Goal: Task Accomplishment & Management: Manage account settings

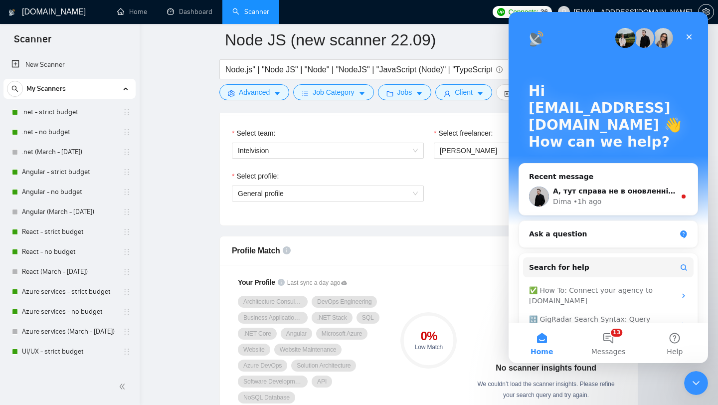
scroll to position [113, 0]
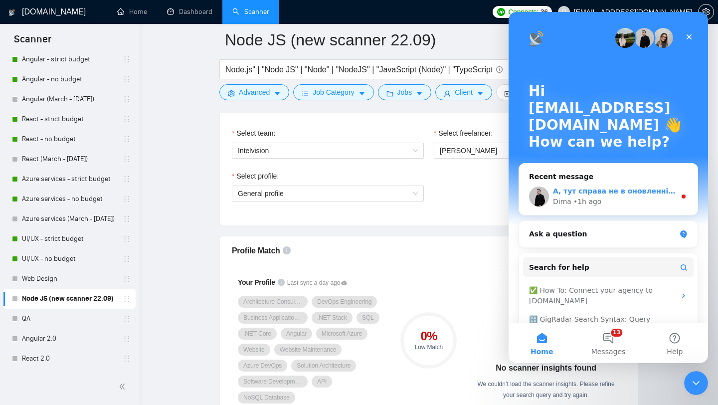
click at [624, 197] on div "Dima • 1h ago" at bounding box center [614, 201] width 123 height 10
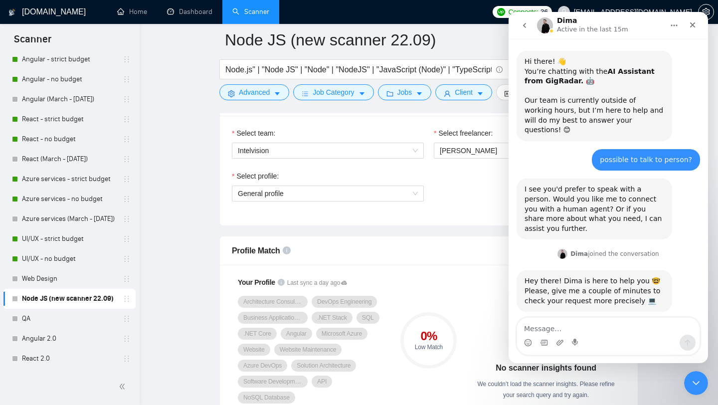
scroll to position [11, 0]
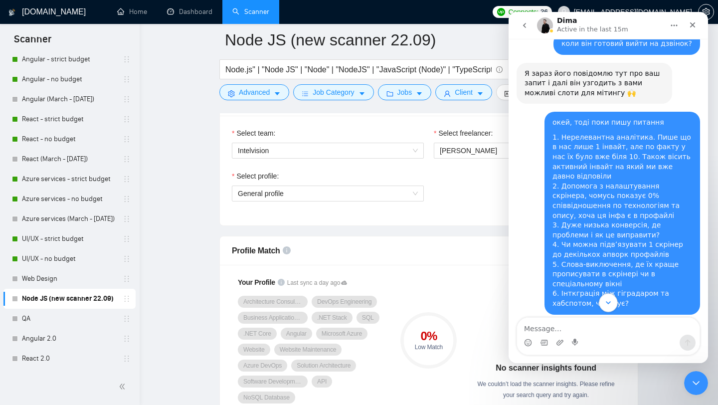
click at [608, 299] on icon "Scroll to bottom" at bounding box center [607, 302] width 9 height 9
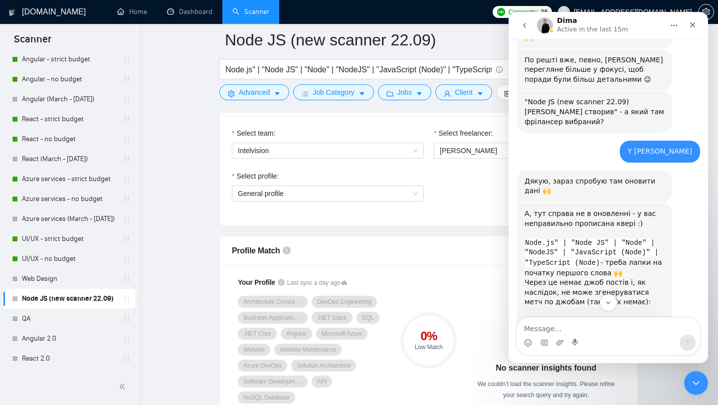
scroll to position [1532, 0]
click at [583, 306] on img "Dima says…" at bounding box center [591, 341] width 134 height 70
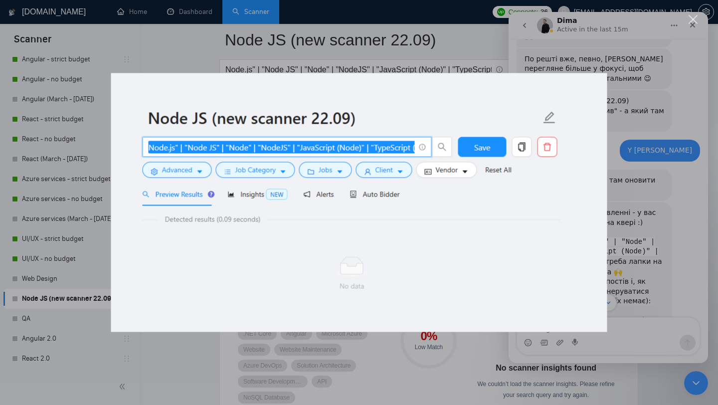
click at [591, 233] on img "Close" at bounding box center [359, 202] width 496 height 259
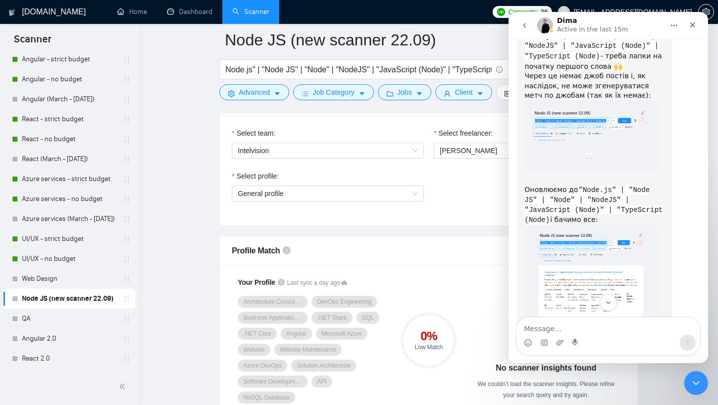
scroll to position [1811, 0]
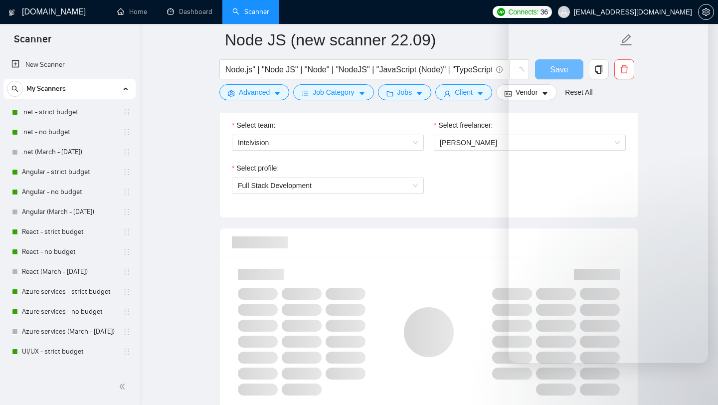
checkbox input "true"
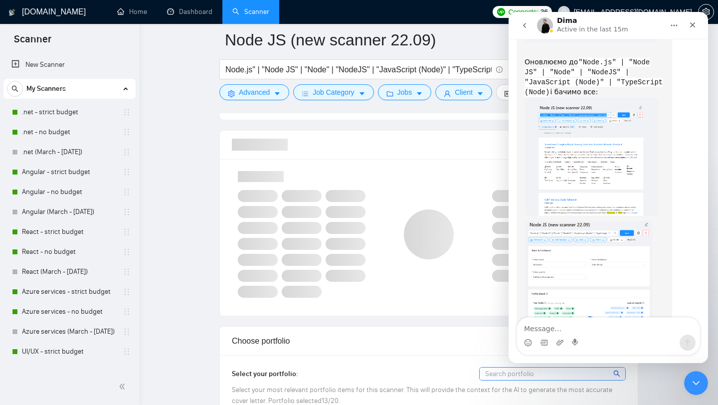
scroll to position [637, 0]
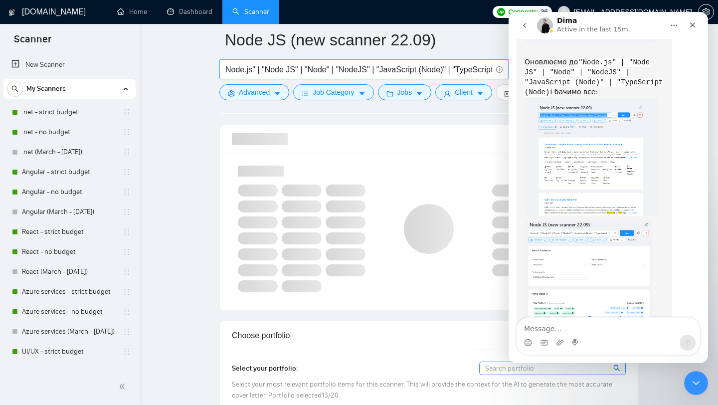
click at [226, 68] on input "Node.js" | "Node JS" | "Node" | "NodeJS" | "JavaScript (Node)" | "TypeScript (N…" at bounding box center [358, 69] width 266 height 12
type input ""Node.js" | "Node JS" | "Node" | "NodeJS" | "JavaScript (Node)" | "TypeScript (…"
click at [409, 109] on div at bounding box center [428, 109] width 419 height 8
click at [525, 25] on icon "go back" at bounding box center [524, 25] width 8 height 8
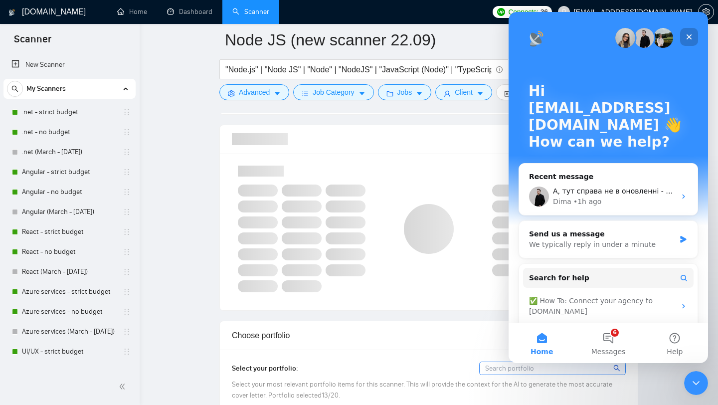
click at [690, 37] on icon "Close" at bounding box center [688, 36] width 5 height 5
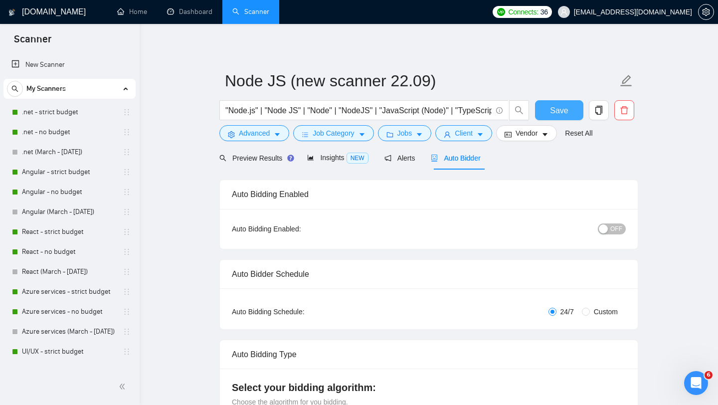
click at [566, 119] on button "Save" at bounding box center [559, 110] width 48 height 20
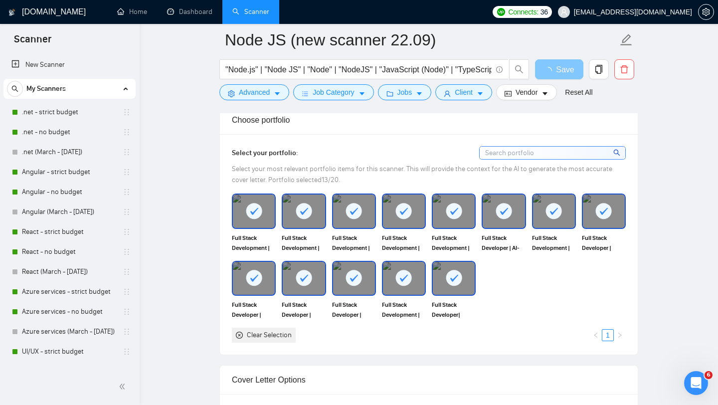
scroll to position [606, 0]
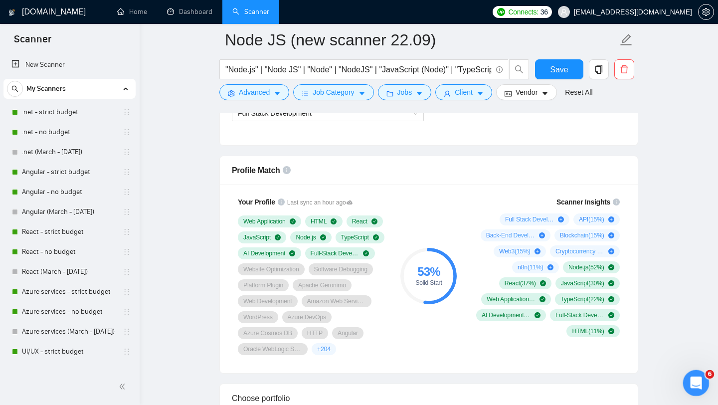
click at [693, 383] on icon "Open Intercom Messenger" at bounding box center [694, 381] width 16 height 16
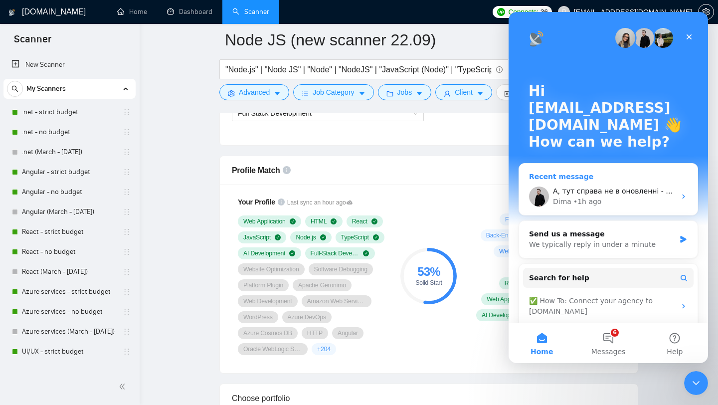
click at [616, 200] on div "Dima • 1h ago" at bounding box center [614, 201] width 123 height 10
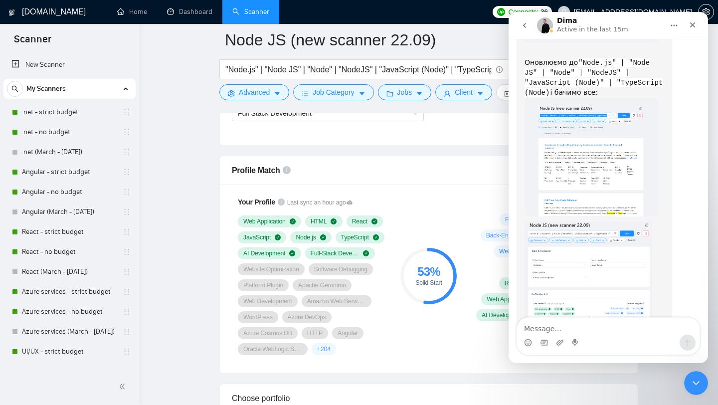
scroll to position [1866, 0]
click at [581, 326] on textarea "Message…" at bounding box center [608, 325] width 182 height 17
type textarea "дякую, працює)"
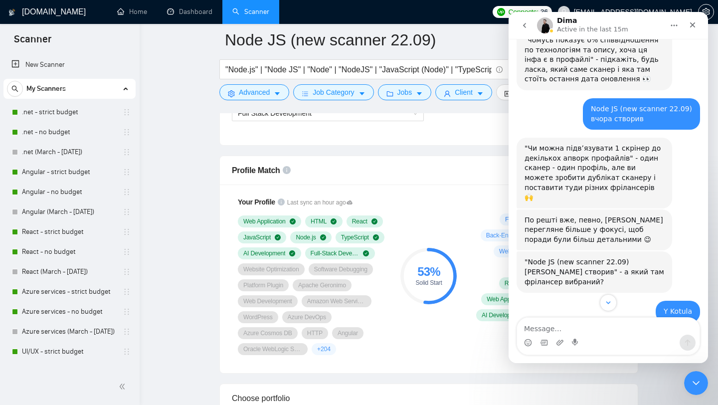
scroll to position [1371, 0]
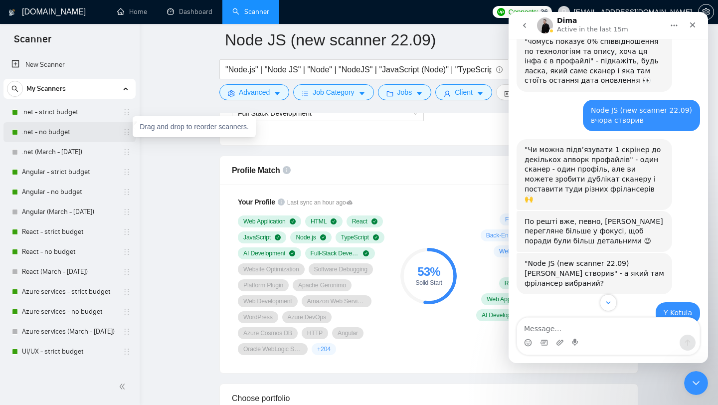
click at [123, 133] on icon "holder" at bounding box center [127, 132] width 8 height 8
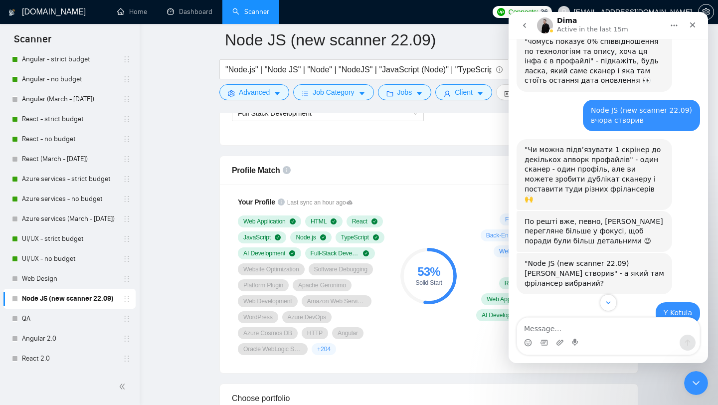
scroll to position [0, 0]
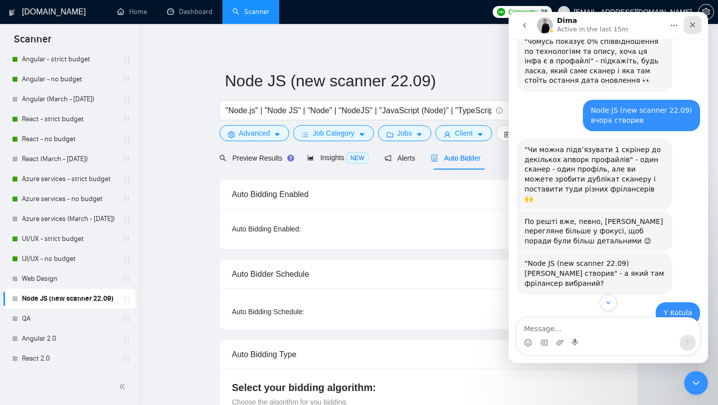
click at [697, 19] on div "Close" at bounding box center [692, 25] width 18 height 18
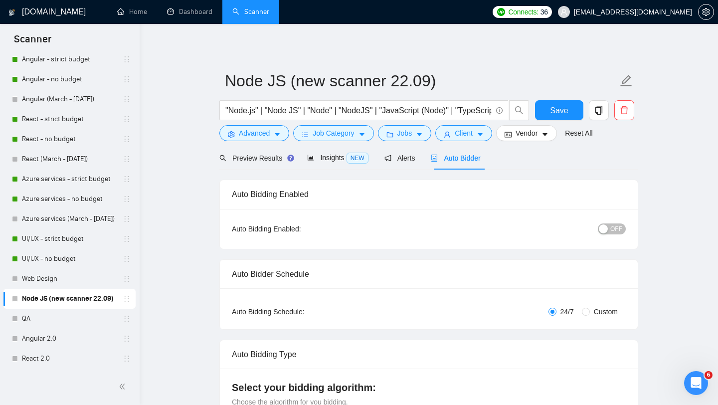
click at [607, 229] on div "button" at bounding box center [602, 228] width 9 height 9
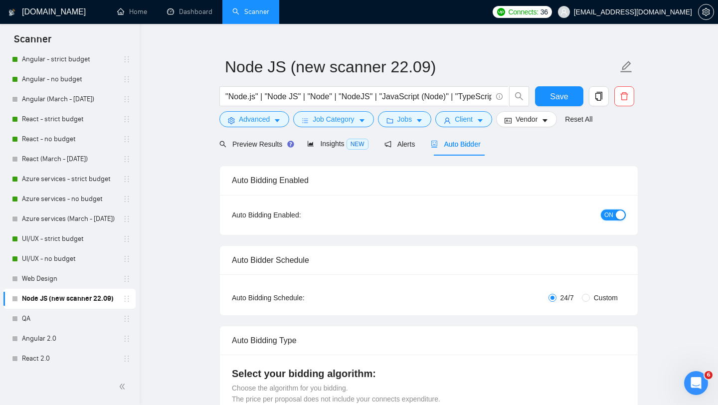
scroll to position [13, 0]
click at [564, 89] on button "Save" at bounding box center [559, 97] width 48 height 20
checkbox input "true"
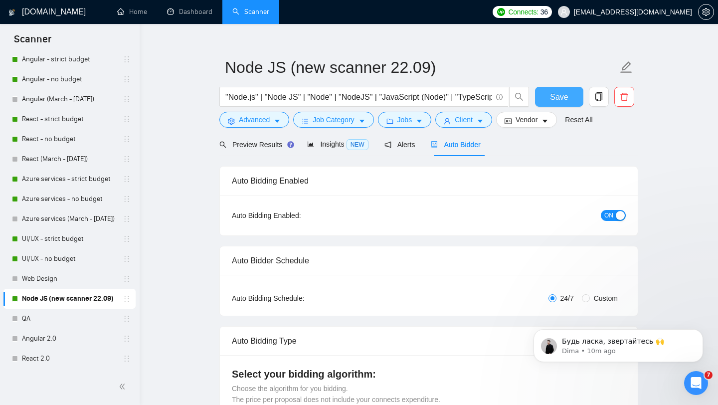
scroll to position [0, 0]
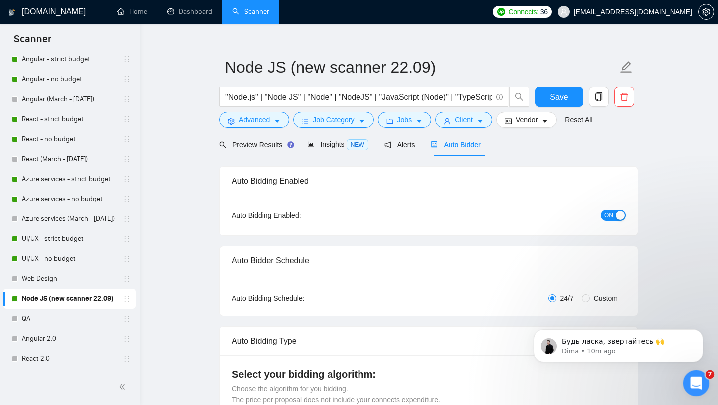
click at [698, 388] on div "Open Intercom Messenger" at bounding box center [694, 381] width 33 height 33
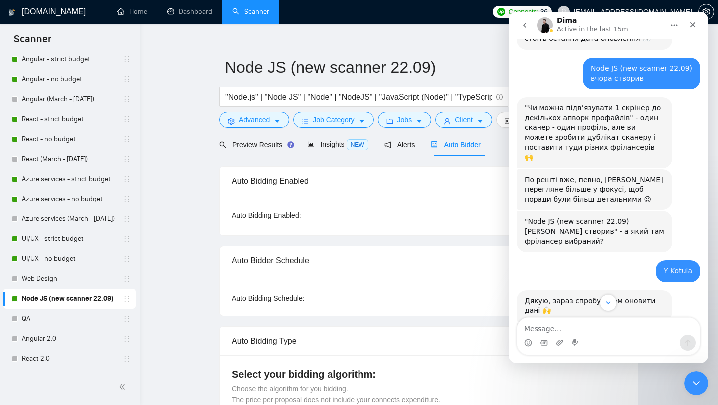
scroll to position [1231, 0]
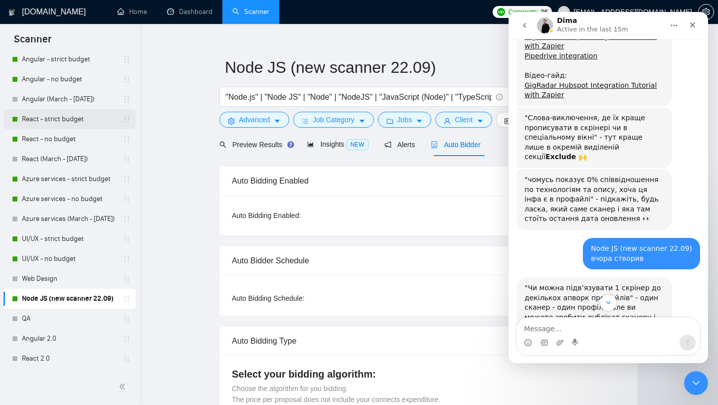
click at [87, 120] on link "React - strict budget" at bounding box center [69, 119] width 95 height 20
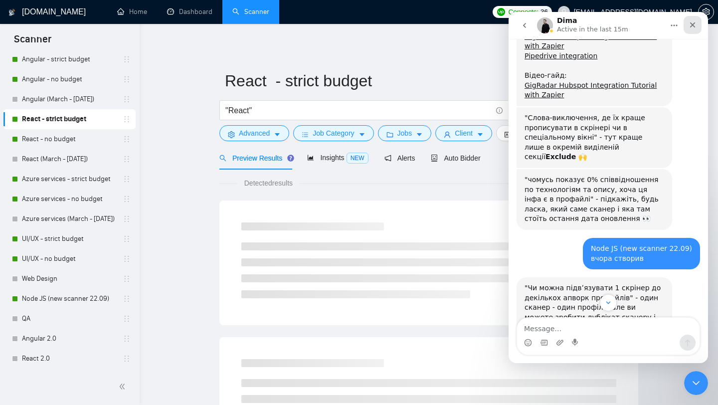
click at [690, 21] on icon "Close" at bounding box center [692, 25] width 8 height 8
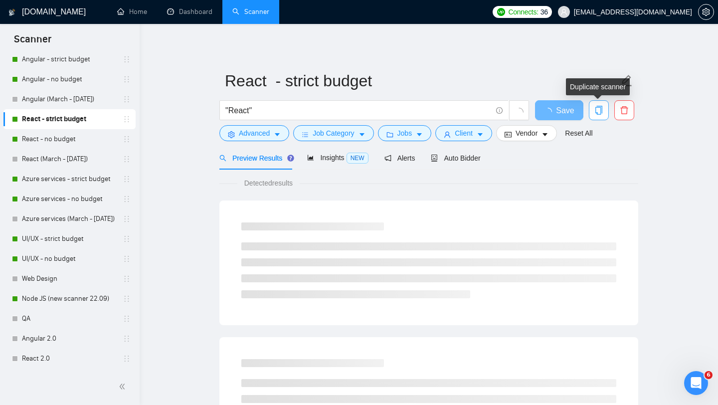
click at [599, 112] on icon "copy" at bounding box center [598, 110] width 9 height 9
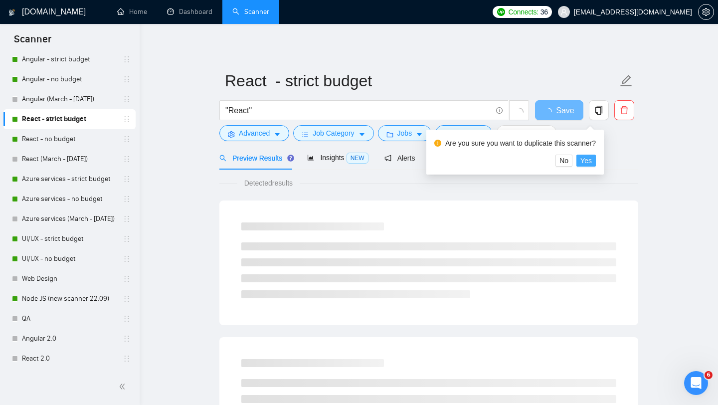
click at [591, 162] on span "Yes" at bounding box center [585, 160] width 11 height 11
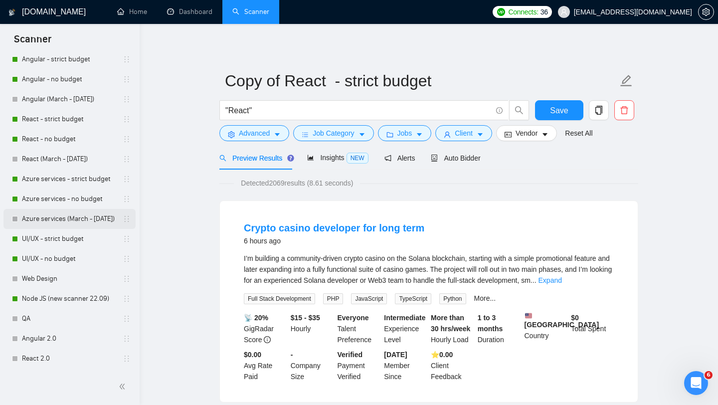
scroll to position [133, 0]
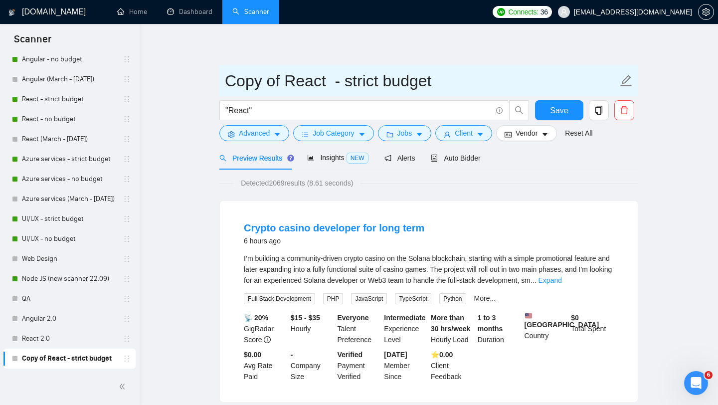
click at [313, 81] on input "Copy of React - strict budget" at bounding box center [421, 80] width 393 height 25
drag, startPoint x: 284, startPoint y: 82, endPoint x: 224, endPoint y: 84, distance: 59.4
click at [225, 84] on input "Copy of React - strict budget" at bounding box center [421, 80] width 393 height 25
click at [392, 79] on input "React - strict budget" at bounding box center [421, 80] width 393 height 25
type input "React - strict budget (Roman Account)"
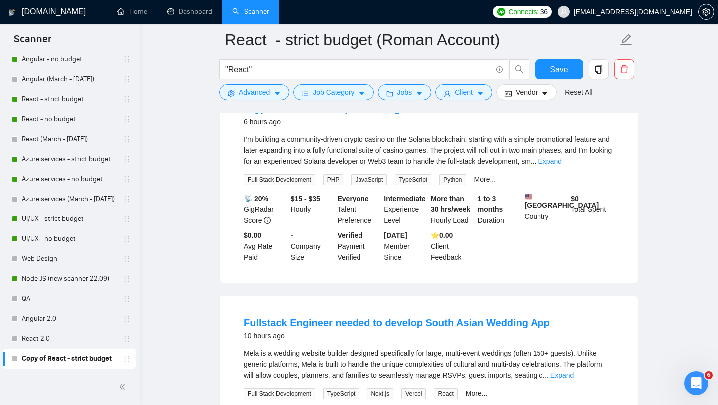
scroll to position [0, 0]
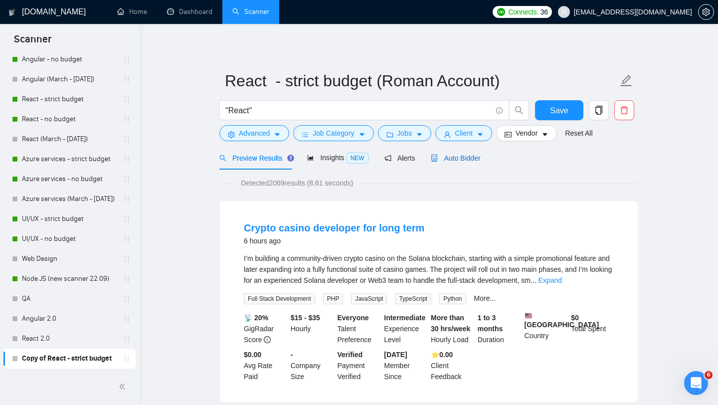
click at [479, 162] on div "Auto Bidder" at bounding box center [455, 157] width 49 height 11
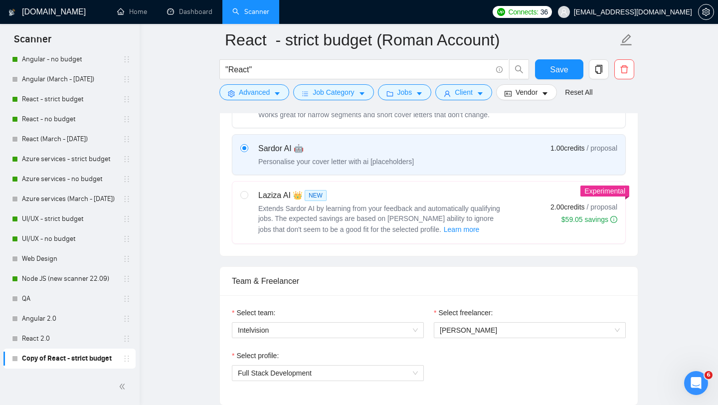
scroll to position [395, 0]
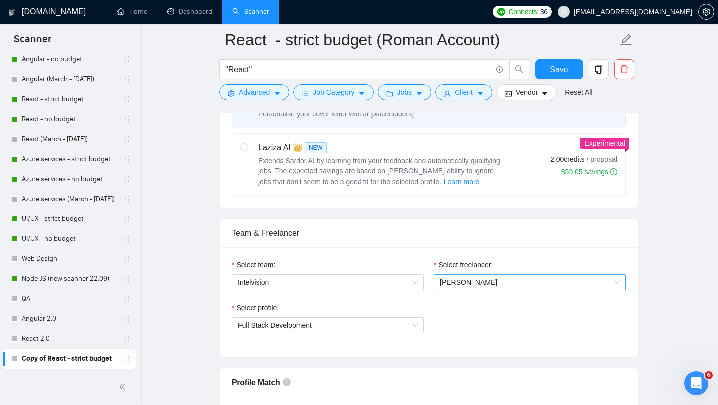
click at [488, 284] on span "[PERSON_NAME]" at bounding box center [530, 282] width 180 height 15
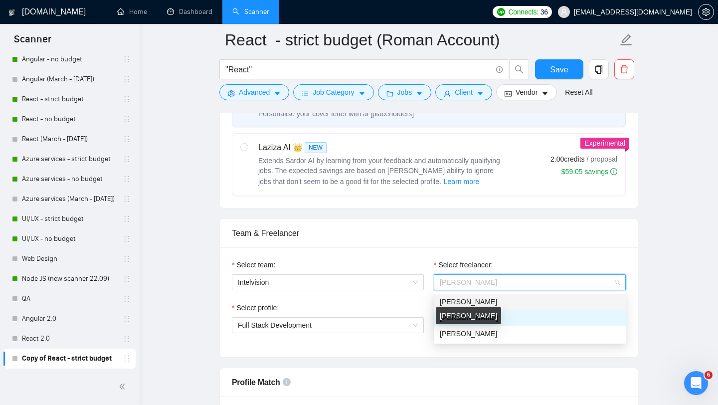
click at [483, 302] on span "[PERSON_NAME]" at bounding box center [468, 301] width 57 height 8
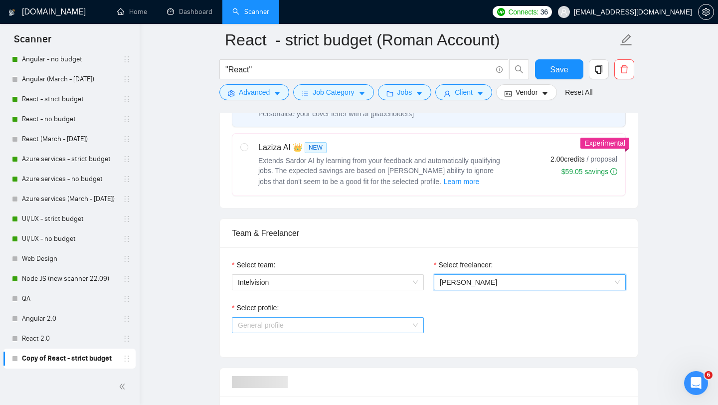
click at [378, 324] on span "General profile" at bounding box center [328, 324] width 180 height 15
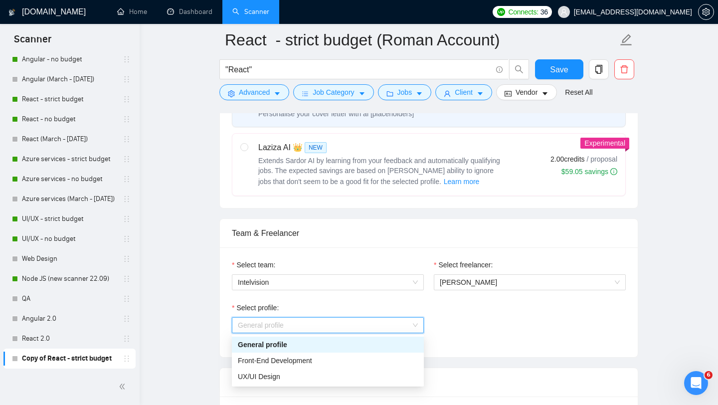
click at [314, 344] on div "General profile" at bounding box center [328, 344] width 180 height 11
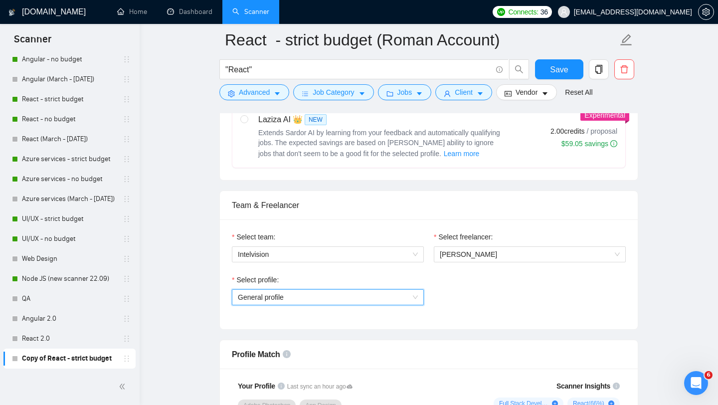
scroll to position [424, 0]
click at [449, 302] on div "Select profile: General profile General profile" at bounding box center [429, 294] width 404 height 43
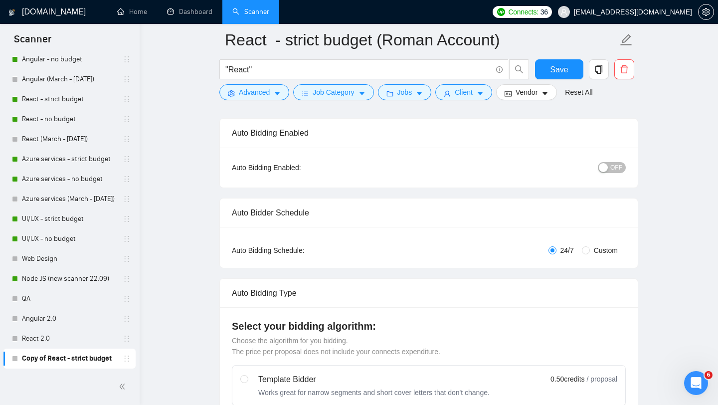
scroll to position [0, 0]
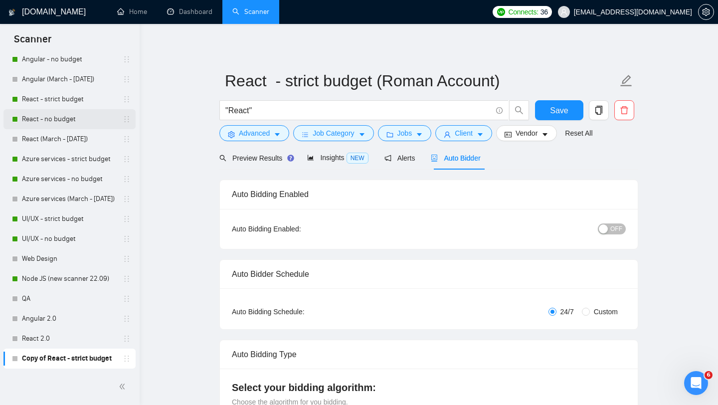
click at [59, 118] on link "React - no budget" at bounding box center [69, 119] width 95 height 20
click at [560, 112] on span "Save" at bounding box center [559, 110] width 18 height 12
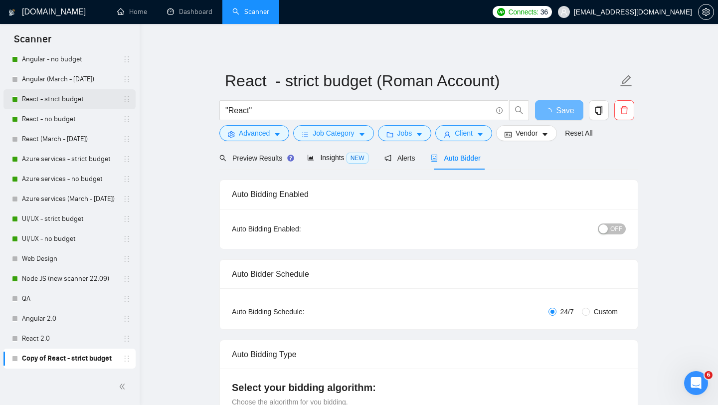
click at [63, 100] on link "React - strict budget" at bounding box center [69, 99] width 95 height 20
click at [52, 105] on link "React - strict budget" at bounding box center [69, 99] width 95 height 20
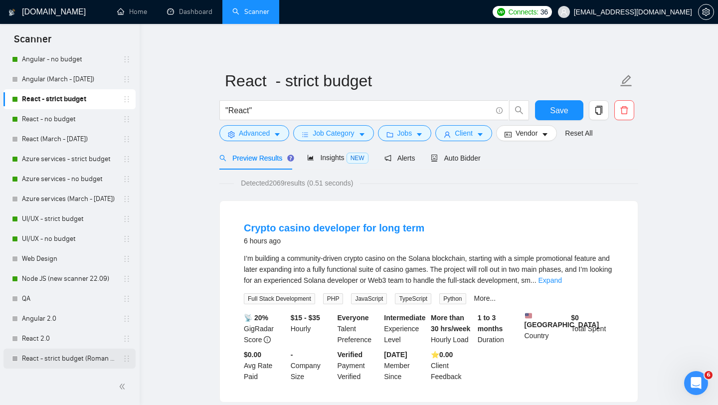
click at [71, 358] on link "React - strict budget (Roman Account)" at bounding box center [69, 358] width 95 height 20
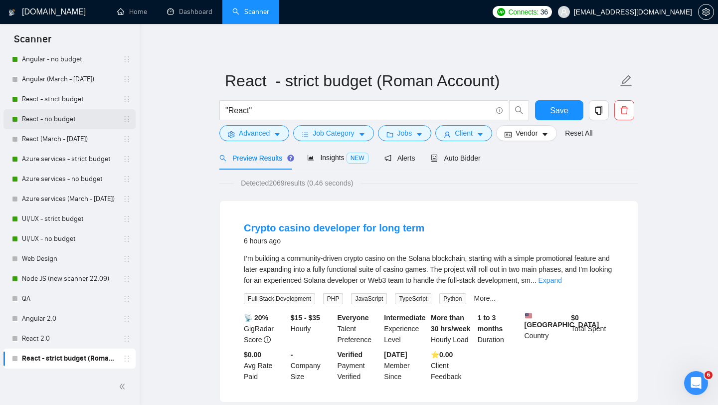
click at [74, 123] on link "React - no budget" at bounding box center [69, 119] width 95 height 20
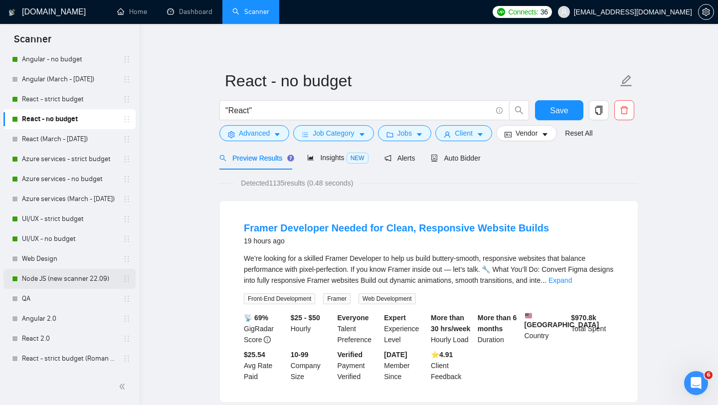
click at [75, 280] on link "Node JS (new scanner 22.09)" at bounding box center [69, 279] width 95 height 20
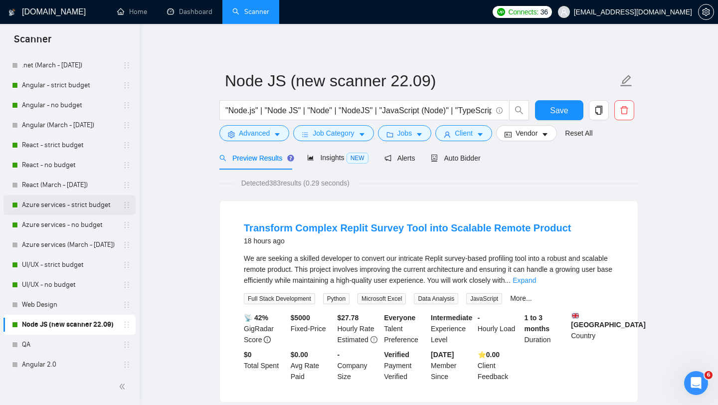
scroll to position [79, 0]
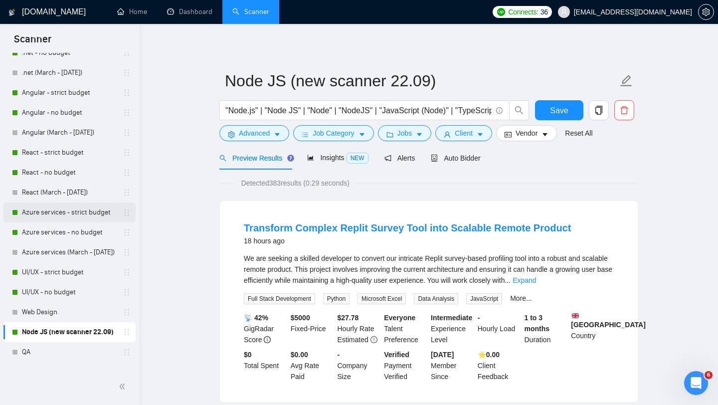
click at [77, 212] on link "Azure services - strict budget" at bounding box center [69, 212] width 95 height 20
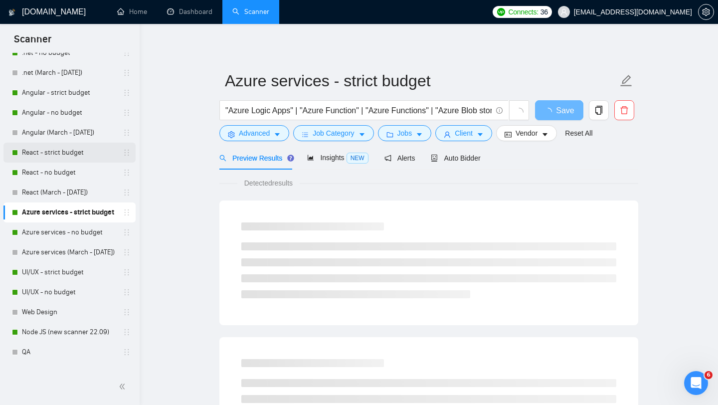
click at [65, 154] on link "React - strict budget" at bounding box center [69, 153] width 95 height 20
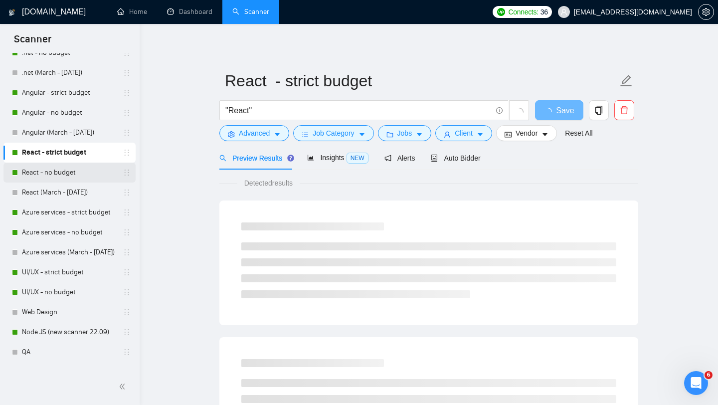
click at [59, 177] on link "React - no budget" at bounding box center [69, 172] width 95 height 20
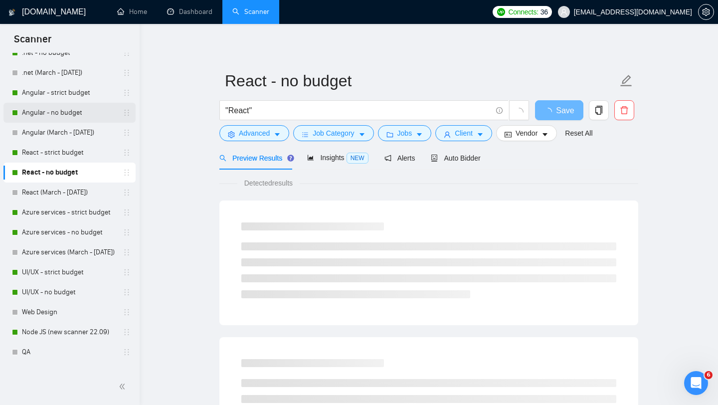
click at [69, 111] on link "Angular - no budget" at bounding box center [69, 113] width 95 height 20
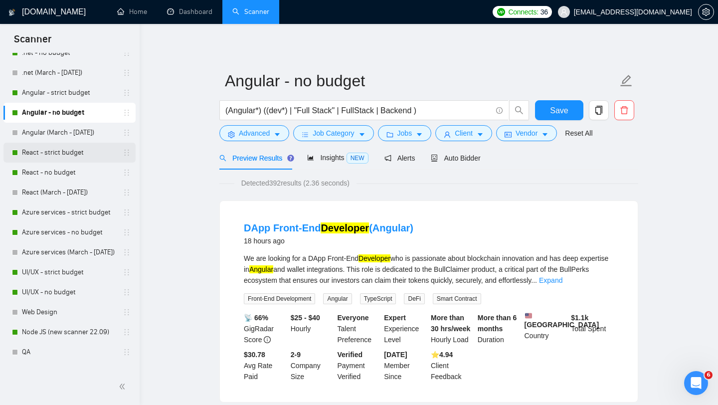
click at [64, 154] on link "React - strict budget" at bounding box center [69, 153] width 95 height 20
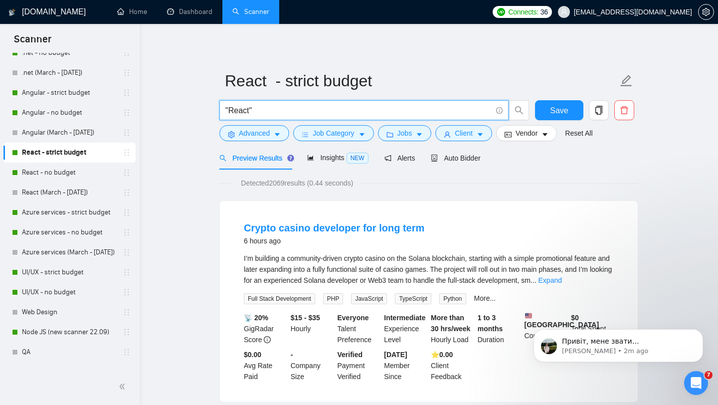
click at [273, 114] on input ""React"" at bounding box center [358, 110] width 266 height 12
paste input ""React" | "React.js" | "ReactJS" | "React JS" | "React Native" | "Frontend Reac…"
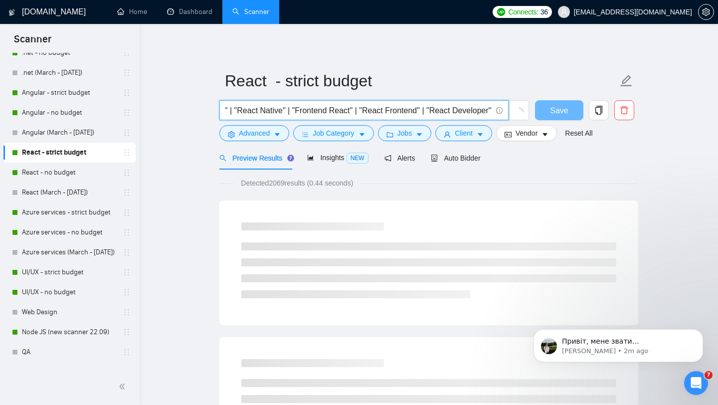
click at [228, 110] on input ""React" | "React.js" | "ReactJS" | "React JS" | "React Native" | "Frontend Reac…" at bounding box center [358, 110] width 266 height 12
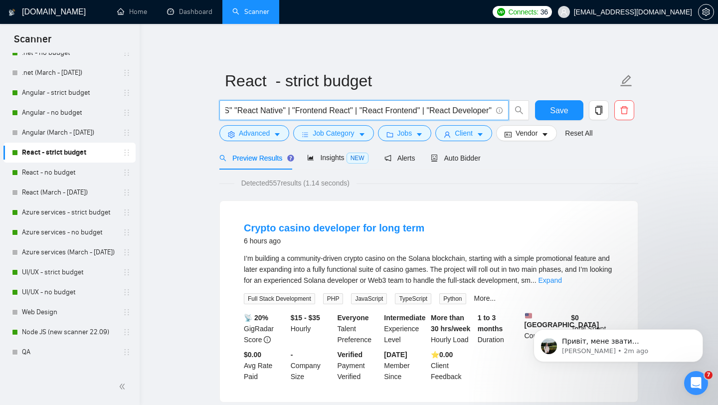
click at [437, 110] on input ""React" | "React.js" | "ReactJS" | "React JS" "React Native" | "Frontend React"…" at bounding box center [358, 110] width 266 height 12
click at [472, 113] on input ""React" | "React.js" | "ReactJS" | "React JS" "React Native" | "Frontend React"…" at bounding box center [358, 110] width 266 height 12
click at [319, 109] on input ""React" | "React.js" | "ReactJS" | "React JS" "React Native" | "Frontend React"…" at bounding box center [358, 110] width 266 height 12
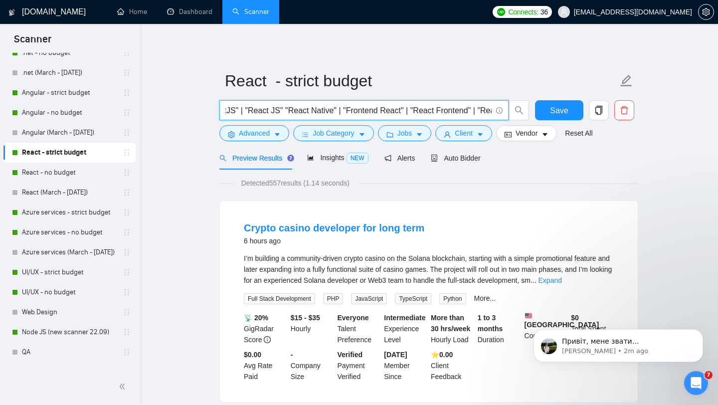
drag, startPoint x: 347, startPoint y: 111, endPoint x: 290, endPoint y: 111, distance: 57.3
click at [290, 111] on input ""React" | "React.js" | "ReactJS" | "React JS" "React Native" | "Frontend React"…" at bounding box center [358, 110] width 266 height 12
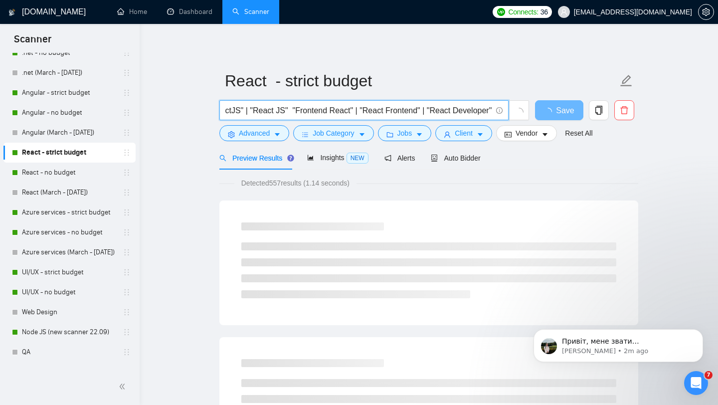
click at [354, 111] on input ""React" | "React.js" | "ReactJS" | "React JS" "Frontend React" | "React Fronten…" at bounding box center [358, 110] width 266 height 12
click at [357, 111] on input ""React" | "React.js" | "ReactJS" | "React JS" "Frontend React" | "React Fronten…" at bounding box center [358, 110] width 266 height 12
click at [356, 111] on input ""React" | "React.js" | "ReactJS" | "React JS" "Frontend React" | "React Fronten…" at bounding box center [358, 110] width 266 height 12
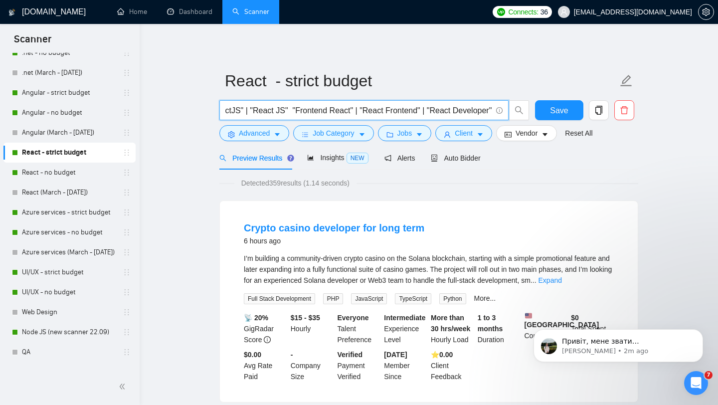
click at [289, 110] on input ""React" | "React.js" | "ReactJS" | "React JS" "Frontend React" | "React Fronten…" at bounding box center [358, 110] width 266 height 12
paste input "|"
type input ""React" | "React.js" | "ReactJS" | "React JS" | "Frontend React" | "React Front…"
click at [554, 108] on span "Save" at bounding box center [559, 110] width 18 height 12
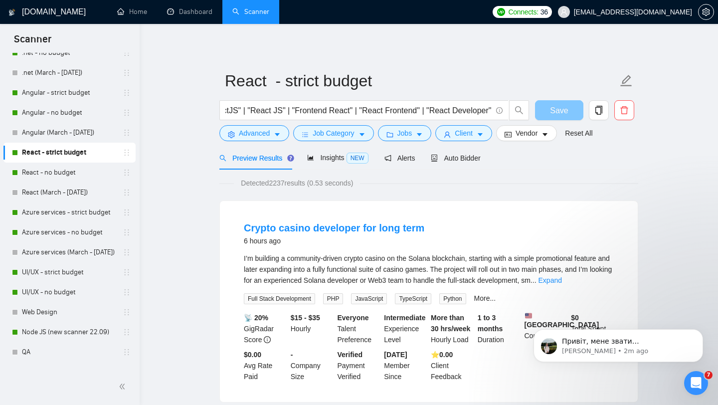
scroll to position [0, 0]
click at [433, 112] on input ""React" | "React.js" | "ReactJS" | "React JS" | "Frontend React" | "React Front…" at bounding box center [358, 110] width 266 height 12
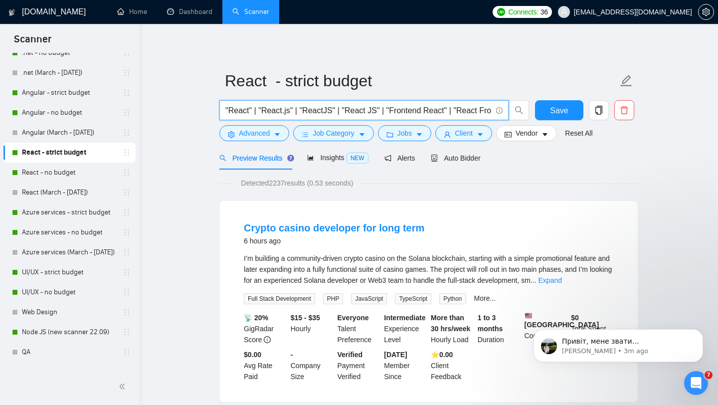
click at [433, 112] on input ""React" | "React.js" | "ReactJS" | "React JS" | "Frontend React" | "React Front…" at bounding box center [358, 110] width 266 height 12
click at [72, 169] on link "React - no budget" at bounding box center [69, 172] width 95 height 20
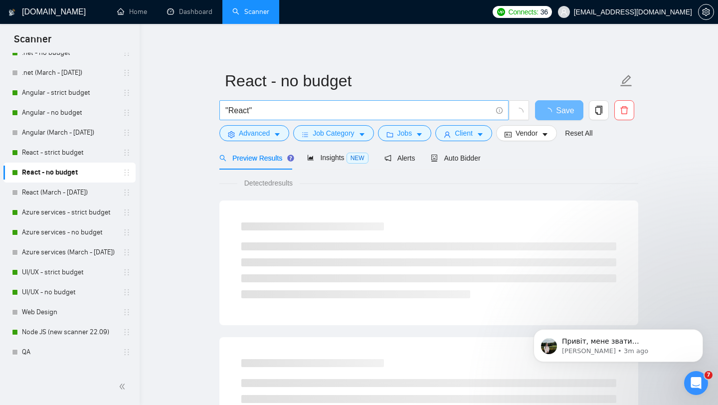
click at [327, 111] on input ""React"" at bounding box center [358, 110] width 266 height 12
paste input "| "React.js" | "ReactJS" | "React JS" | "Frontend React" | "React Frontend" | "…"
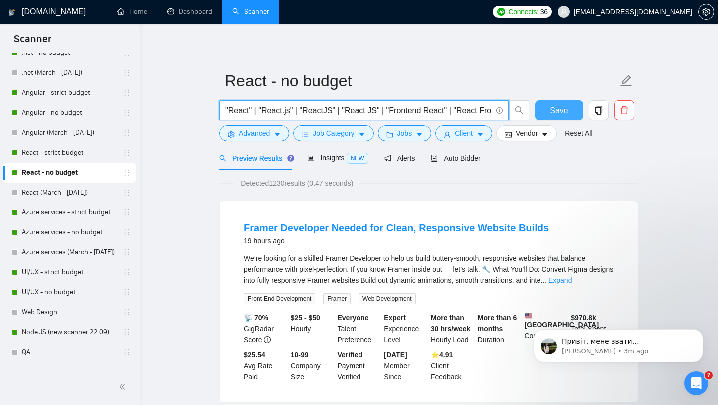
type input ""React" | "React.js" | "ReactJS" | "React JS" | "Frontend React" | "React Front…"
click at [556, 112] on span "Save" at bounding box center [559, 110] width 18 height 12
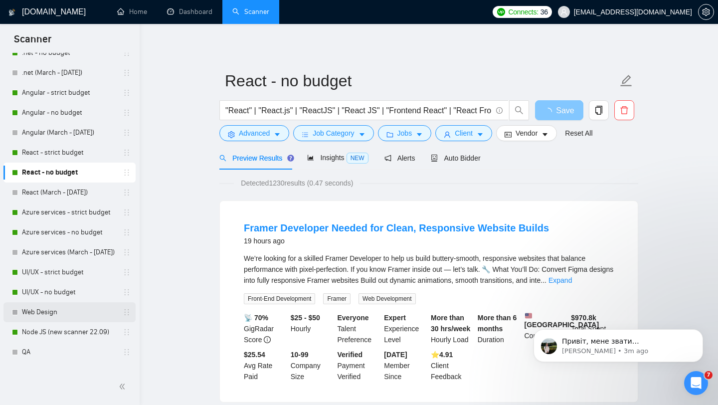
scroll to position [133, 0]
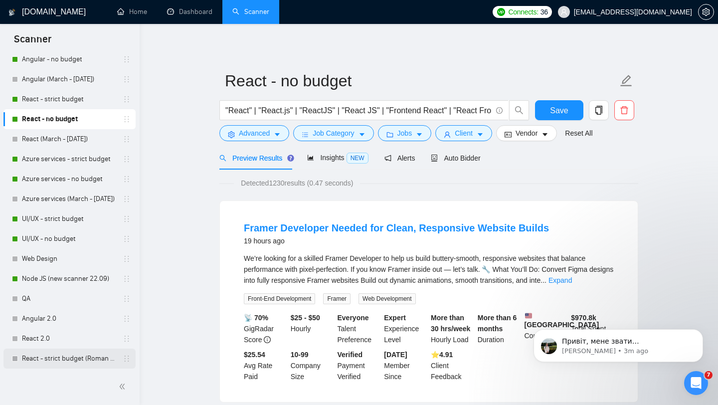
click at [77, 357] on link "React - strict budget (Roman Account)" at bounding box center [69, 358] width 95 height 20
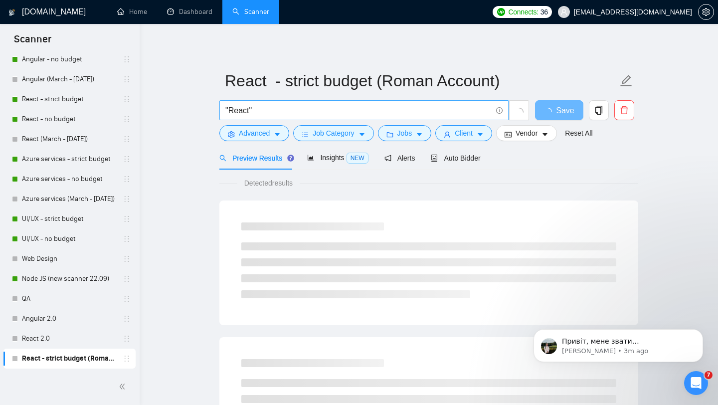
click at [295, 107] on input ""React"" at bounding box center [358, 110] width 266 height 12
paste input ""React" | "React.js" | "ReactJS" | "React JS" | "Frontend React" | "React Front…"
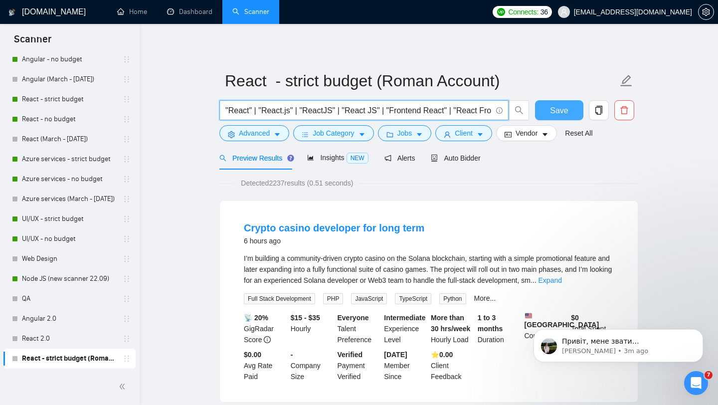
type input ""React" | "React.js" | "ReactJS" | "React JS" | "Frontend React" | "React Front…"
click at [561, 115] on span "Save" at bounding box center [559, 110] width 18 height 12
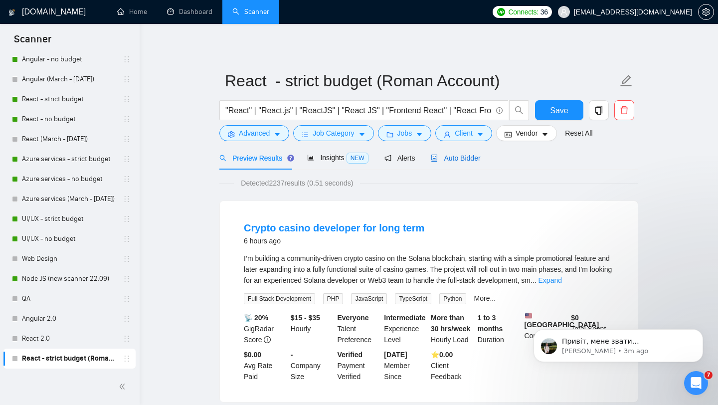
click at [461, 159] on span "Auto Bidder" at bounding box center [455, 158] width 49 height 8
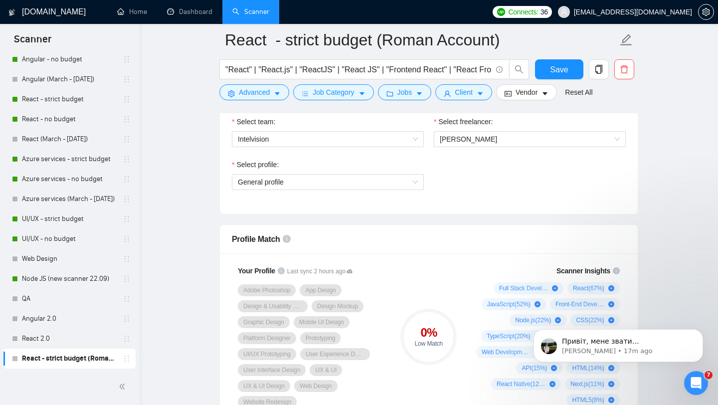
scroll to position [460, 0]
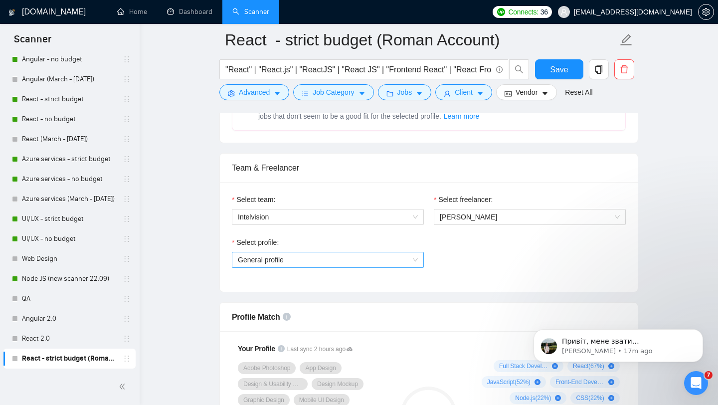
click at [401, 257] on span "General profile" at bounding box center [328, 259] width 180 height 15
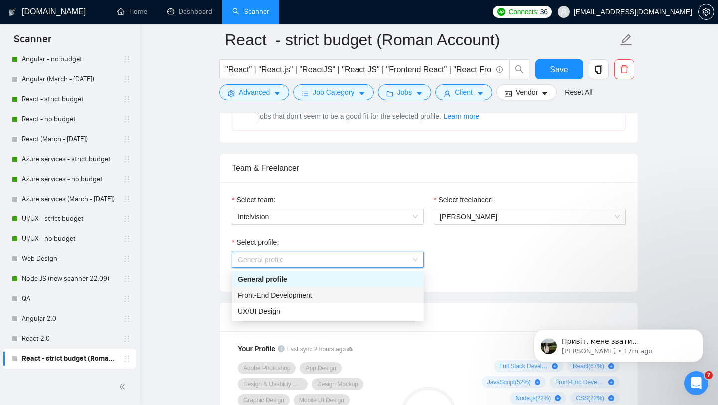
click at [338, 297] on div "Front-End Development" at bounding box center [328, 295] width 180 height 11
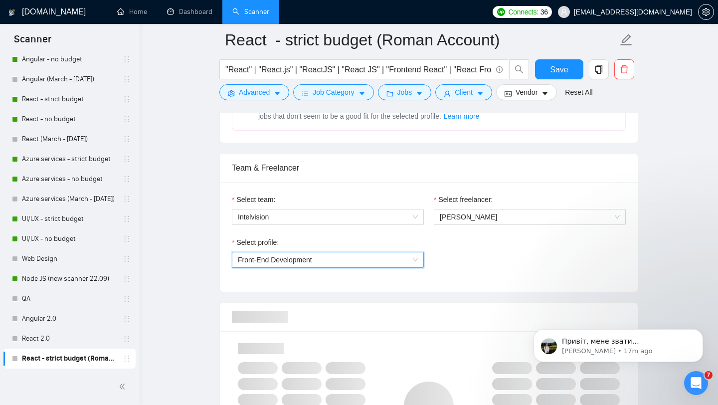
click at [468, 269] on div "Select profile: 1110580755057594368 Front-End Development" at bounding box center [429, 258] width 404 height 43
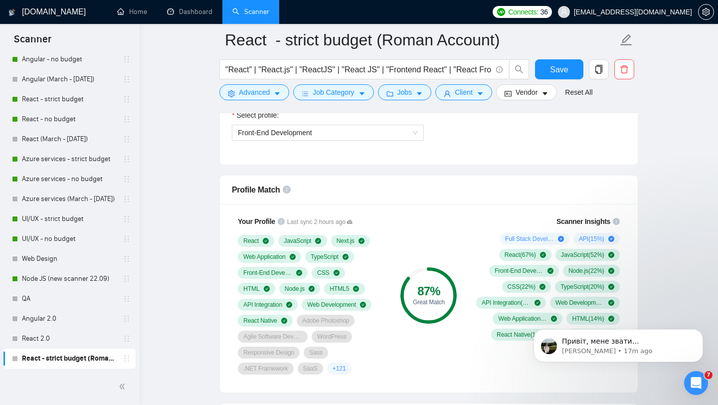
scroll to position [588, 0]
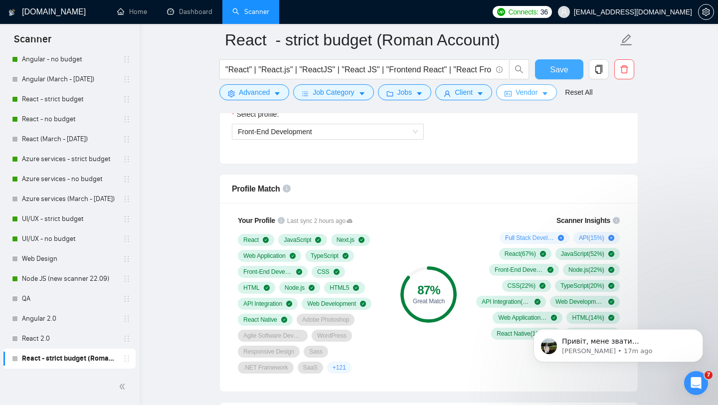
click at [554, 69] on span "Save" at bounding box center [559, 69] width 18 height 12
click at [694, 380] on icon "Open Intercom Messenger" at bounding box center [694, 381] width 16 height 16
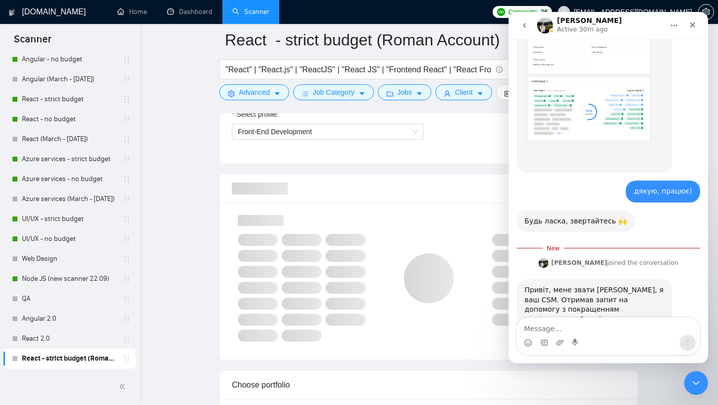
scroll to position [2102, 0]
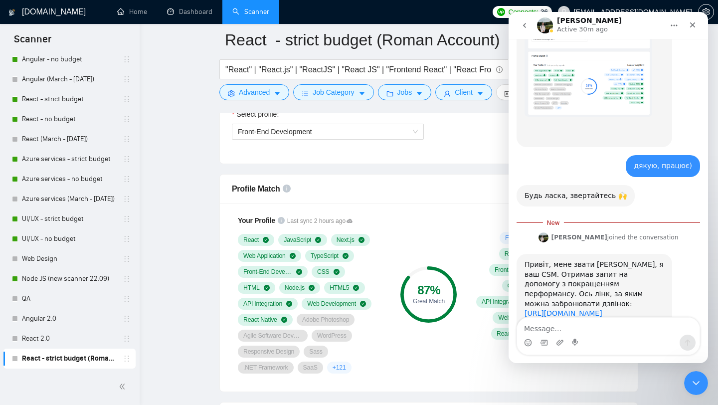
click at [602, 309] on link "[URL][DOMAIN_NAME]" at bounding box center [563, 313] width 78 height 8
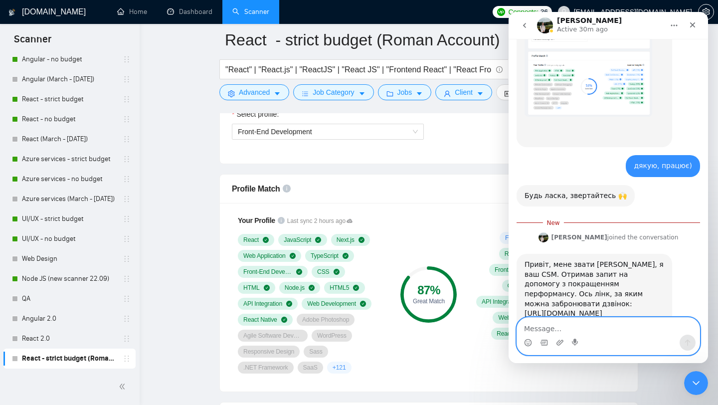
click at [572, 327] on textarea "Message…" at bounding box center [608, 325] width 182 height 17
type textarea "g"
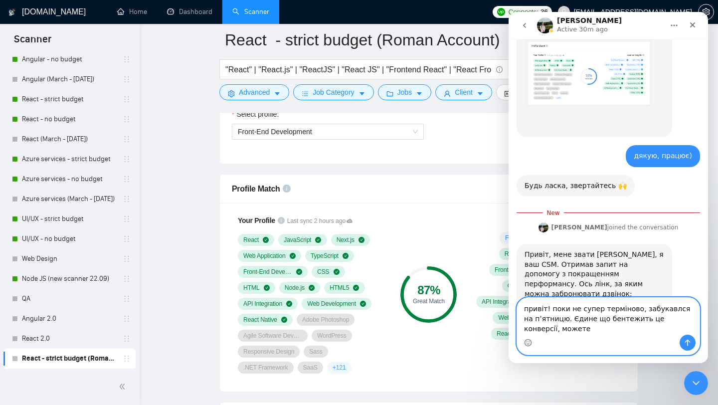
scroll to position [2122, 0]
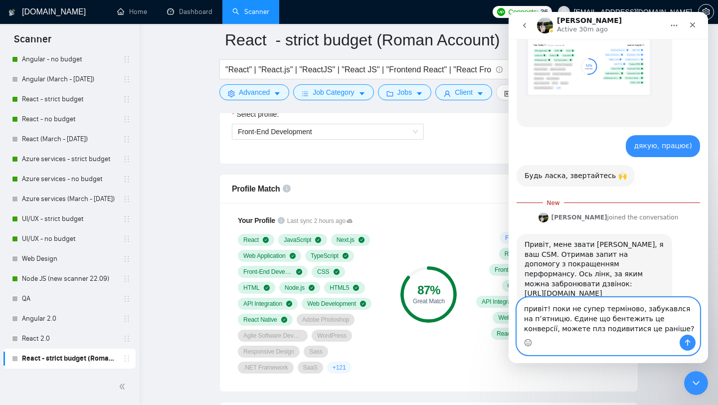
click at [668, 307] on textarea "привіт! поки не супер терміново, забукавлся на пʼятницю. Єдине що бентежить це …" at bounding box center [608, 315] width 182 height 37
type textarea "привіт! поки не супер терміново, забукався на пʼятницю. Єдине що бентежить це к…"
click at [688, 341] on icon "Send a message…" at bounding box center [687, 342] width 8 height 8
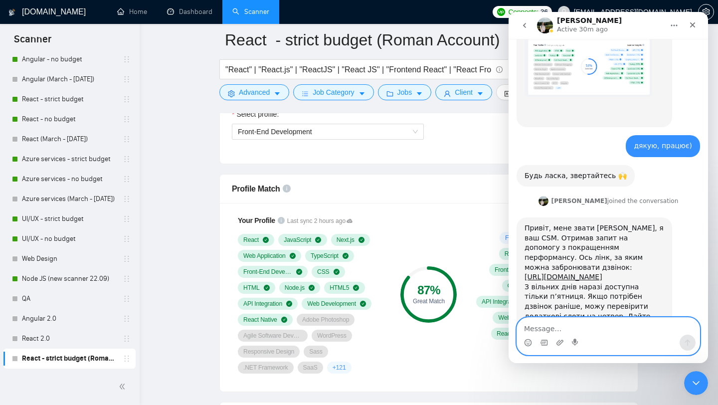
scroll to position [2145, 0]
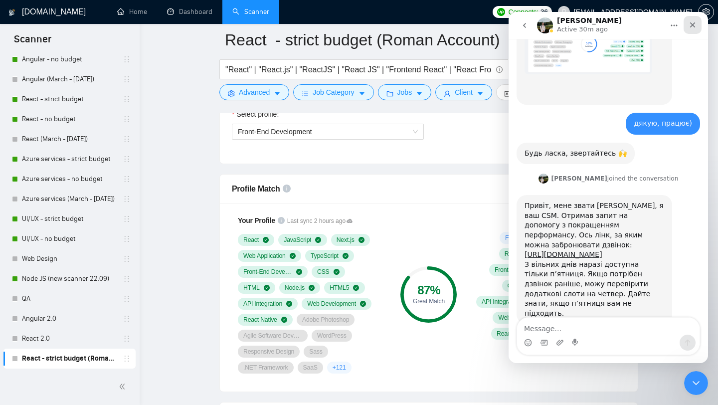
click at [696, 24] on icon "Close" at bounding box center [692, 25] width 8 height 8
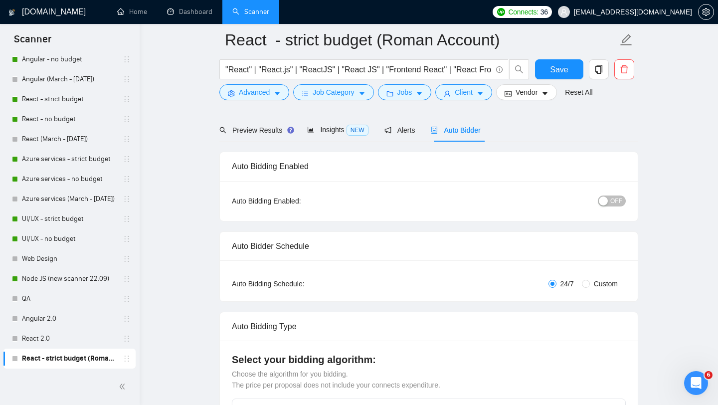
scroll to position [0, 0]
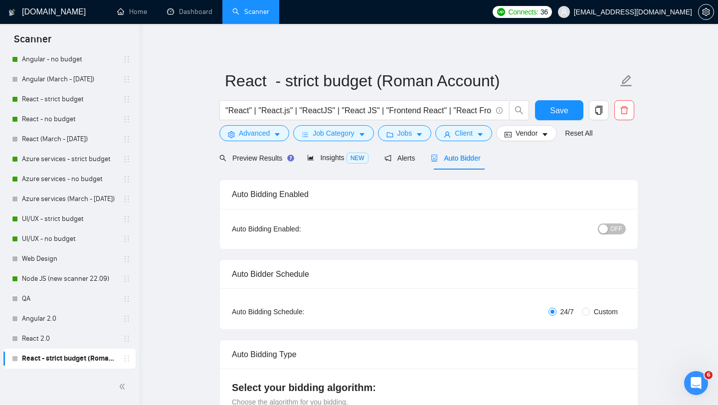
click at [612, 230] on span "OFF" at bounding box center [616, 228] width 12 height 11
click at [57, 121] on link "React - no budget" at bounding box center [69, 119] width 95 height 20
click at [563, 111] on span "Save" at bounding box center [559, 110] width 18 height 12
click at [65, 104] on link "React - strict budget" at bounding box center [69, 99] width 95 height 20
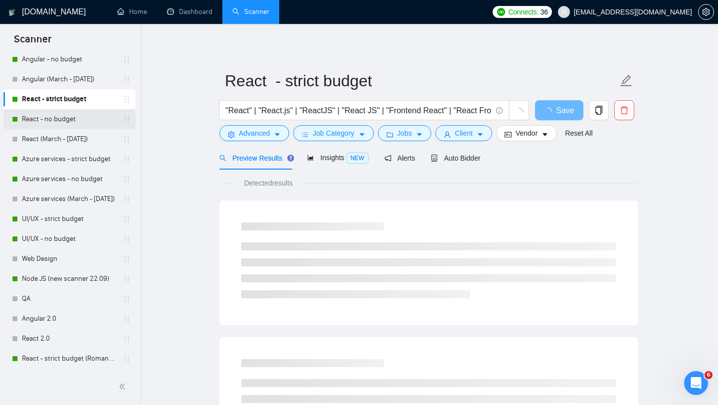
click at [60, 118] on link "React - no budget" at bounding box center [69, 119] width 95 height 20
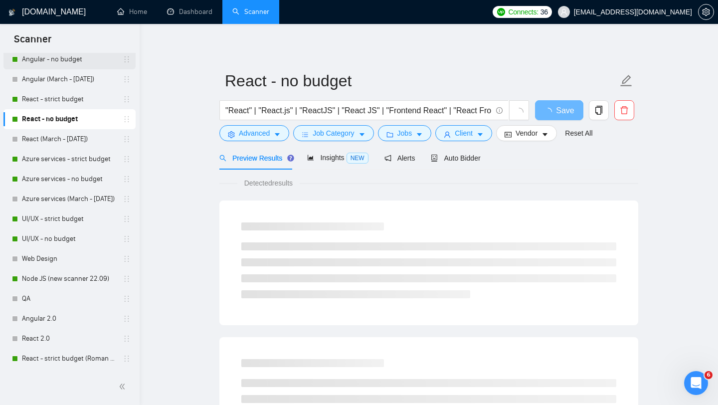
click at [68, 60] on link "Angular - no budget" at bounding box center [69, 59] width 95 height 20
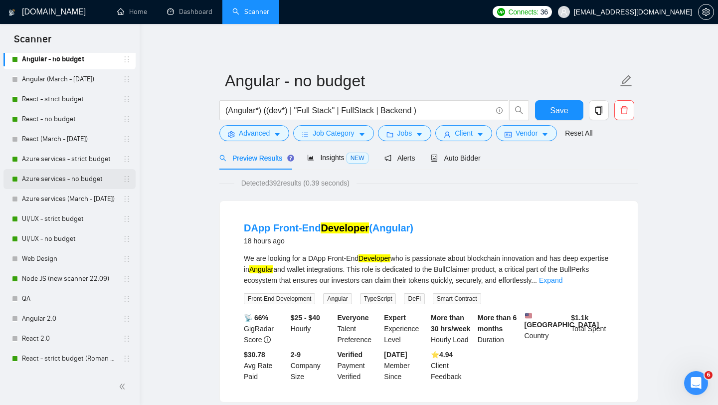
click at [67, 176] on link "Azure services - no budget" at bounding box center [69, 179] width 95 height 20
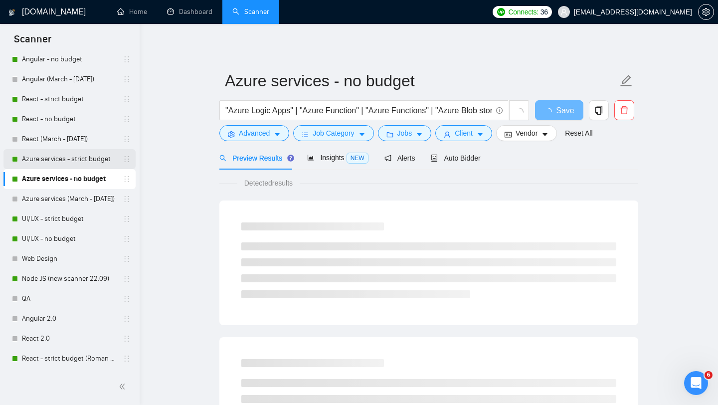
click at [73, 161] on link "Azure services - strict budget" at bounding box center [69, 159] width 95 height 20
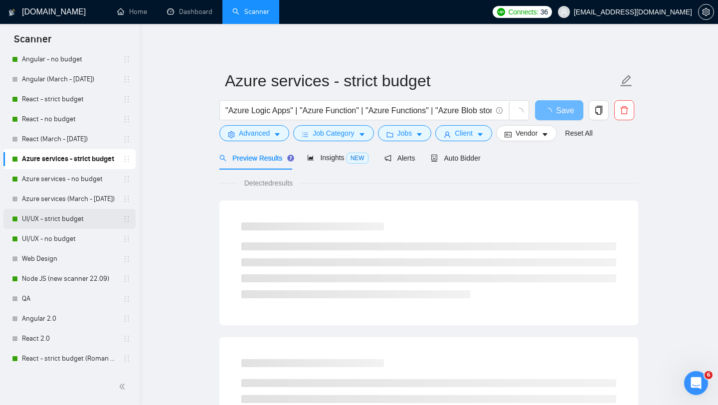
click at [59, 224] on link "UI/UX - strict budget" at bounding box center [69, 219] width 95 height 20
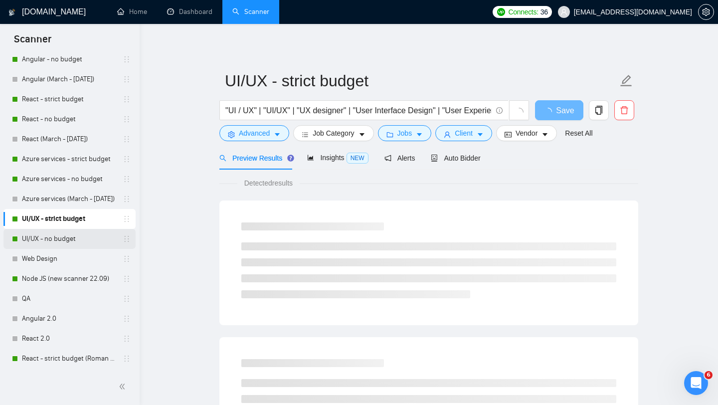
click at [58, 238] on link "UI/UX - no budget" at bounding box center [69, 239] width 95 height 20
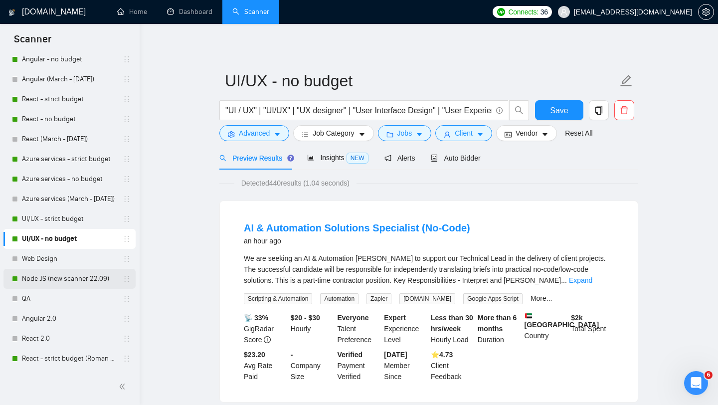
click at [47, 275] on link "Node JS (new scanner 22.09)" at bounding box center [69, 279] width 95 height 20
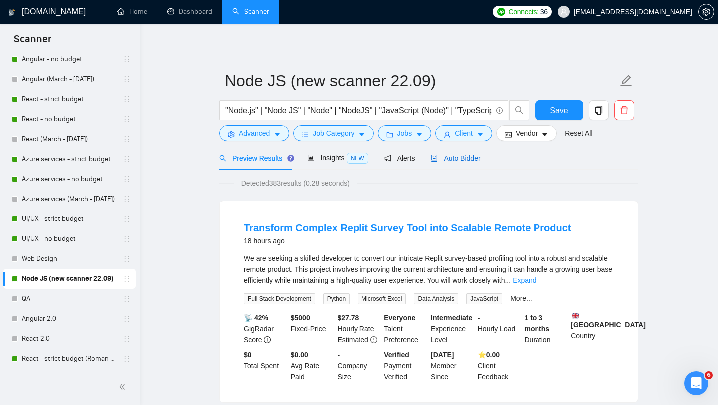
click at [456, 152] on div "Auto Bidder" at bounding box center [455, 157] width 49 height 11
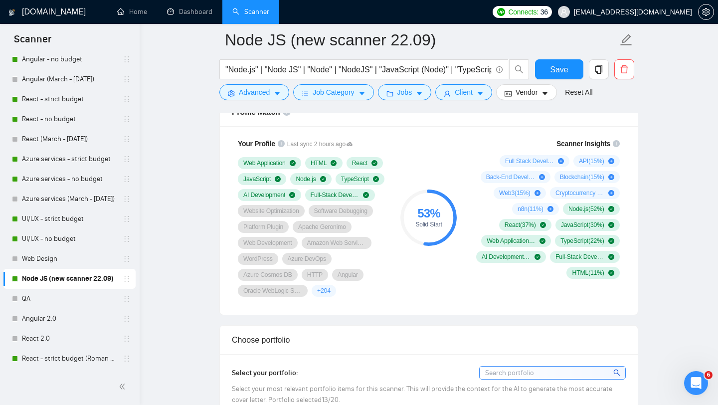
scroll to position [661, 0]
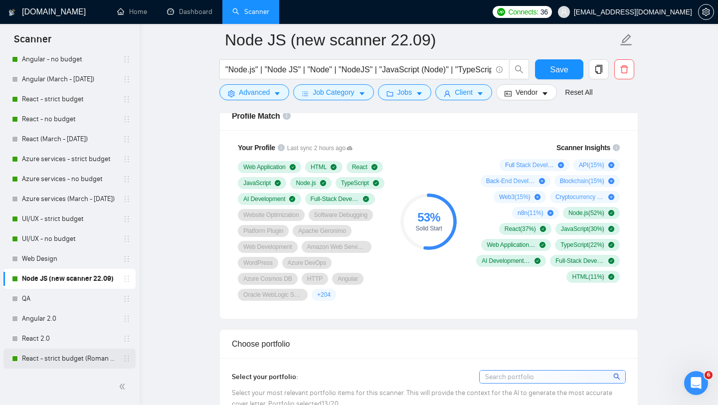
click at [70, 357] on link "React - strict budget (Roman Account)" at bounding box center [69, 358] width 95 height 20
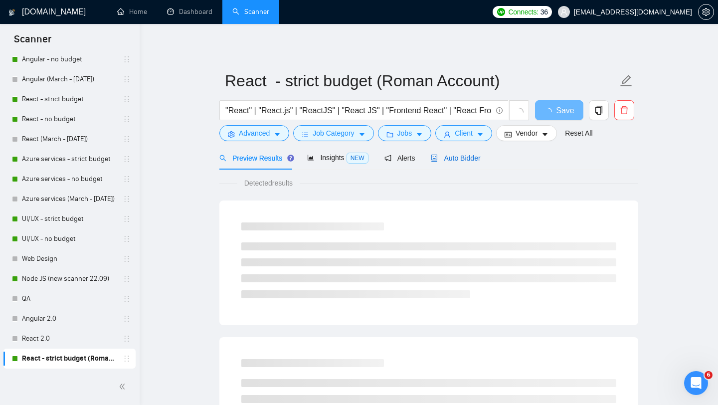
click at [463, 163] on div "Auto Bidder" at bounding box center [455, 157] width 49 height 11
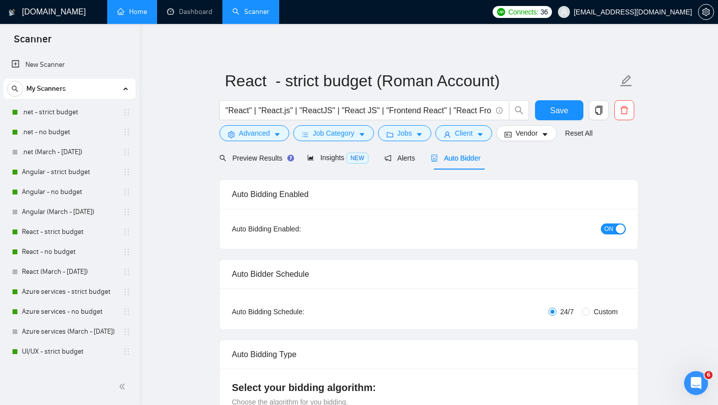
click at [136, 16] on link "Home" at bounding box center [132, 11] width 30 height 8
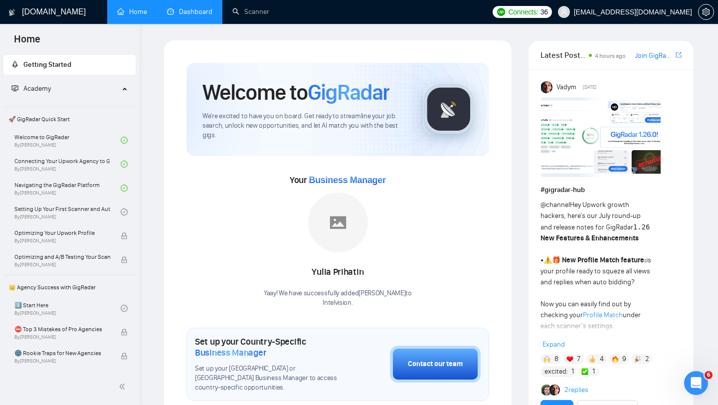
click at [200, 10] on link "Dashboard" at bounding box center [189, 11] width 45 height 8
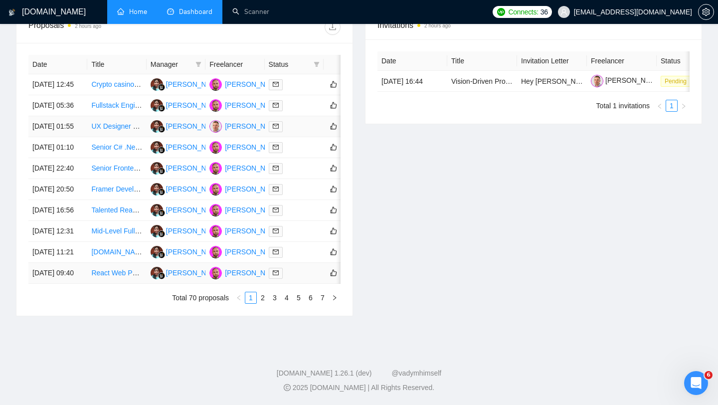
scroll to position [461, 0]
click at [266, 303] on link "2" at bounding box center [262, 297] width 11 height 11
click at [273, 303] on link "3" at bounding box center [274, 297] width 11 height 11
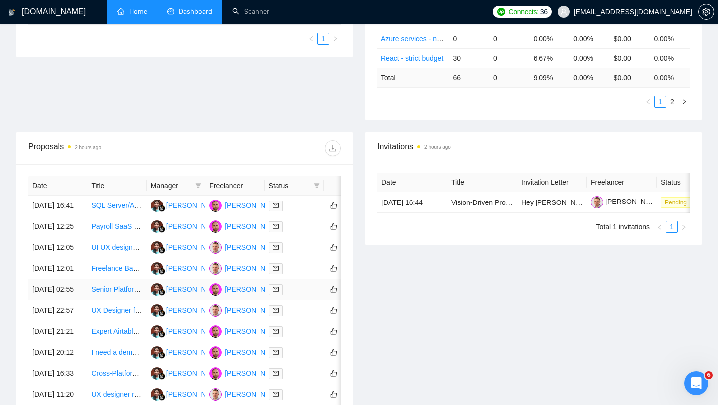
scroll to position [0, 0]
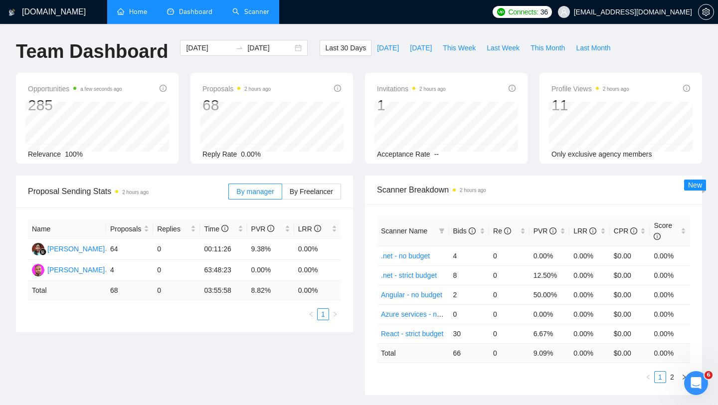
click at [255, 16] on link "Scanner" at bounding box center [250, 11] width 37 height 8
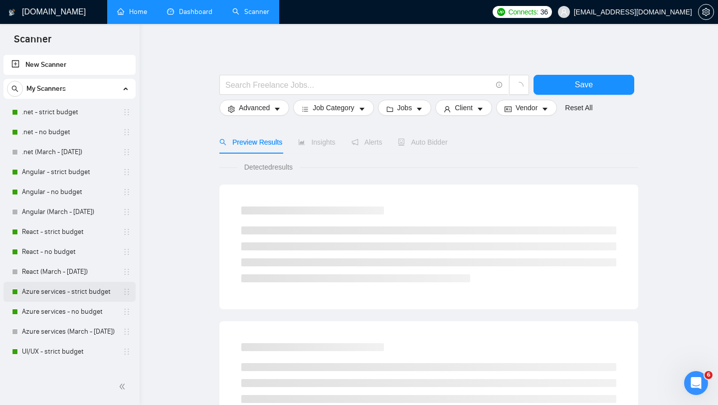
scroll to position [133, 0]
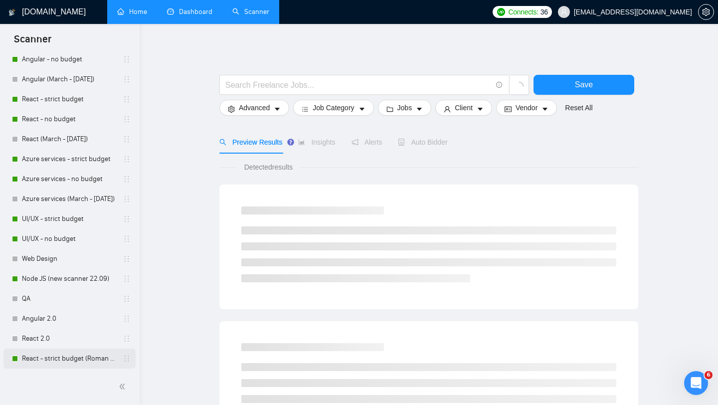
click at [60, 358] on link "React - strict budget (Roman Account)" at bounding box center [69, 358] width 95 height 20
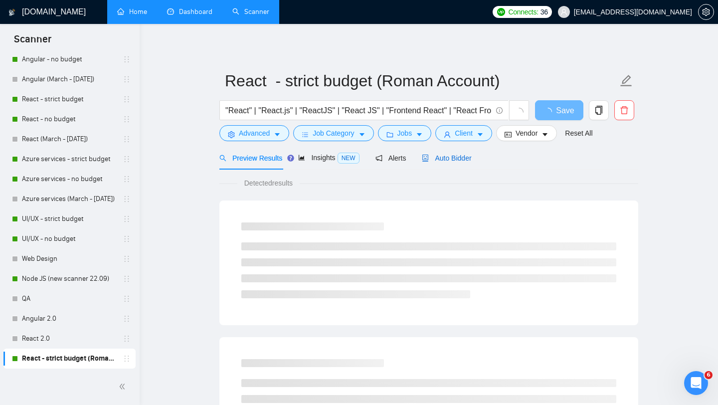
click at [451, 159] on span "Auto Bidder" at bounding box center [446, 158] width 49 height 8
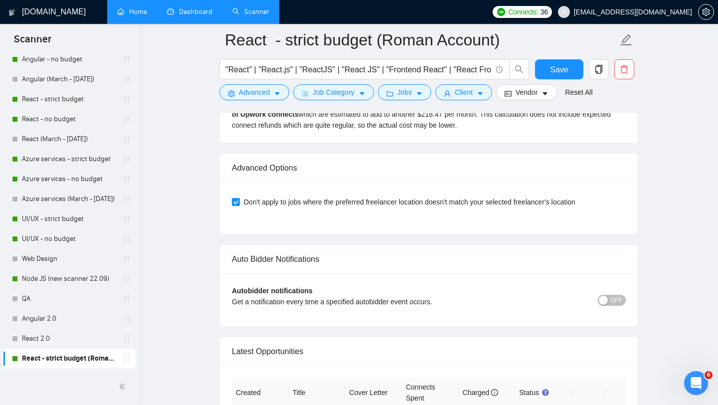
scroll to position [2357, 0]
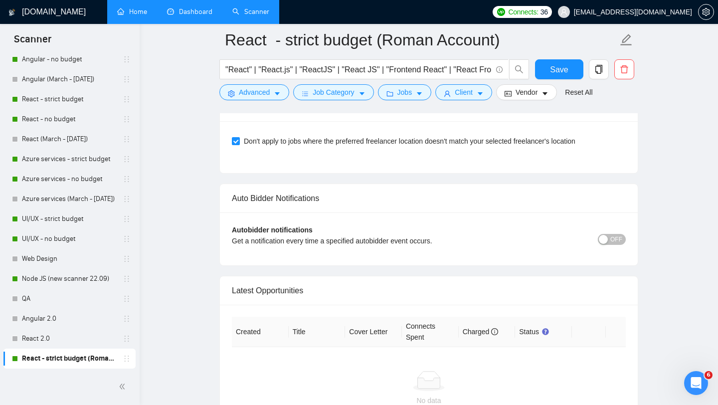
click at [612, 238] on span "OFF" at bounding box center [616, 239] width 12 height 11
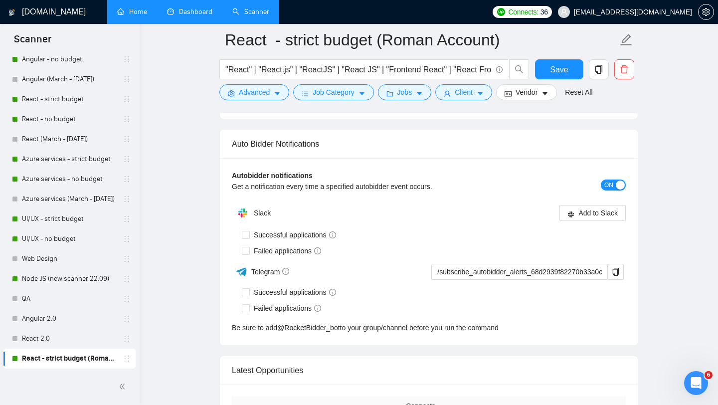
scroll to position [2412, 0]
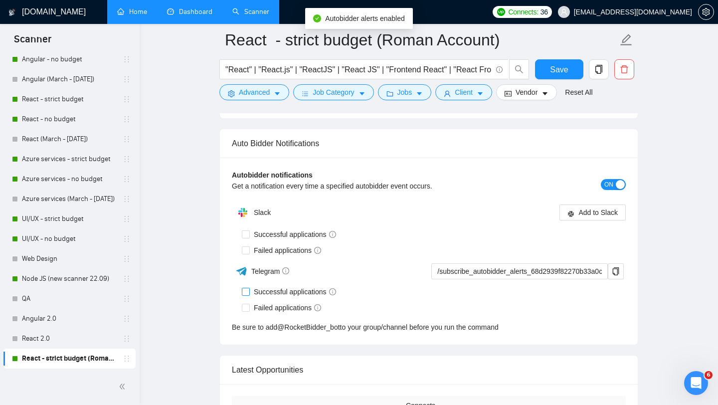
click at [249, 293] on span at bounding box center [246, 292] width 8 height 8
click at [249, 293] on input "Successful applications" at bounding box center [245, 291] width 7 height 7
checkbox input "true"
click at [246, 308] on input "Failed applications" at bounding box center [245, 306] width 7 height 7
checkbox input "true"
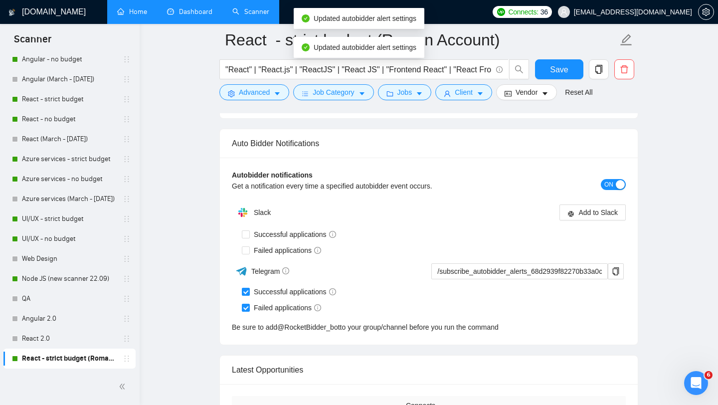
click at [615, 186] on div "button" at bounding box center [619, 184] width 9 height 9
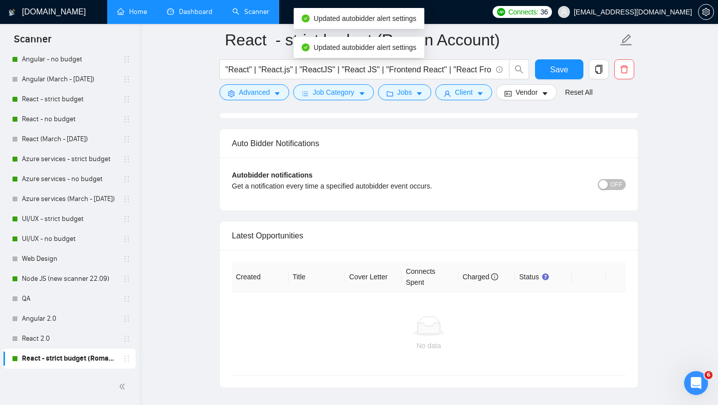
click at [604, 131] on div "Auto Bidder Notifications" at bounding box center [429, 143] width 394 height 28
click at [611, 184] on span "OFF" at bounding box center [616, 184] width 12 height 11
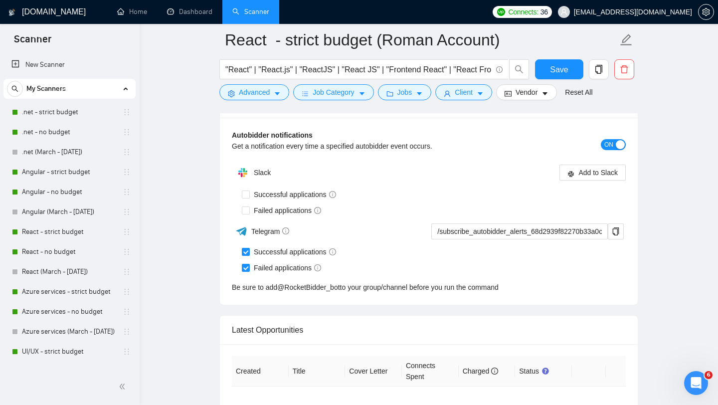
scroll to position [2475, 0]
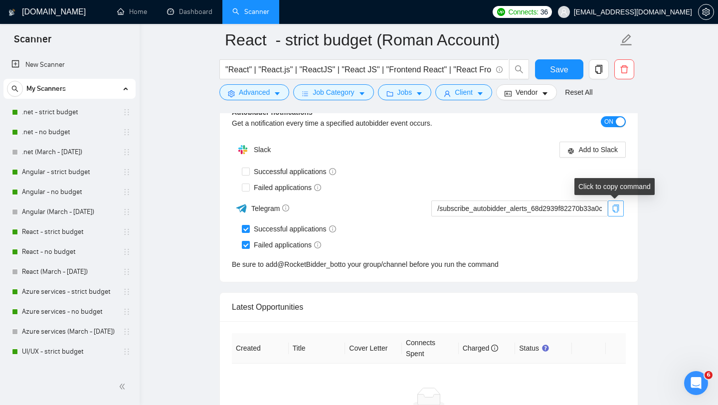
click at [617, 209] on icon "copy" at bounding box center [615, 208] width 8 height 8
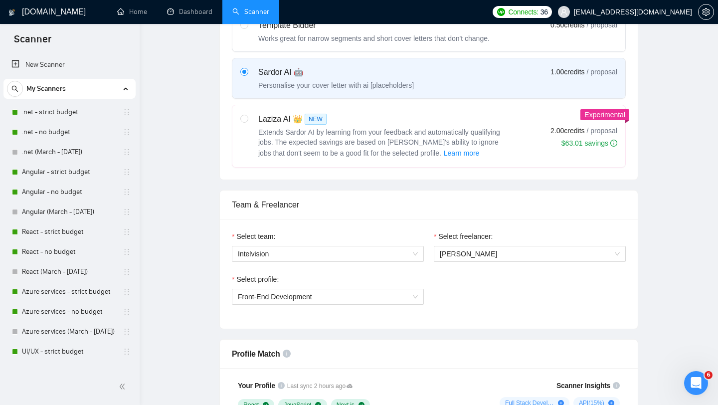
scroll to position [0, 0]
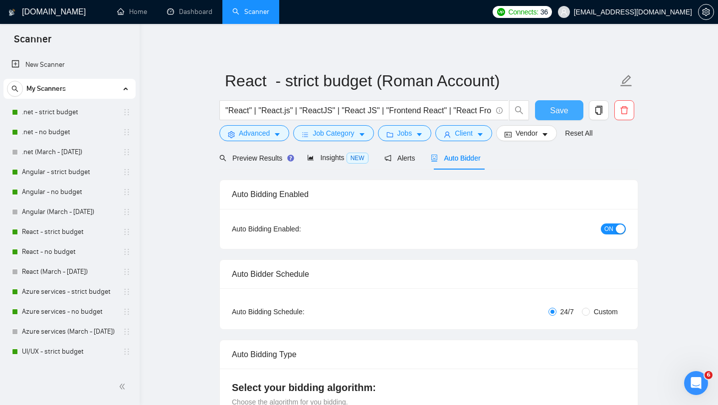
click at [556, 116] on span "Save" at bounding box center [559, 110] width 18 height 12
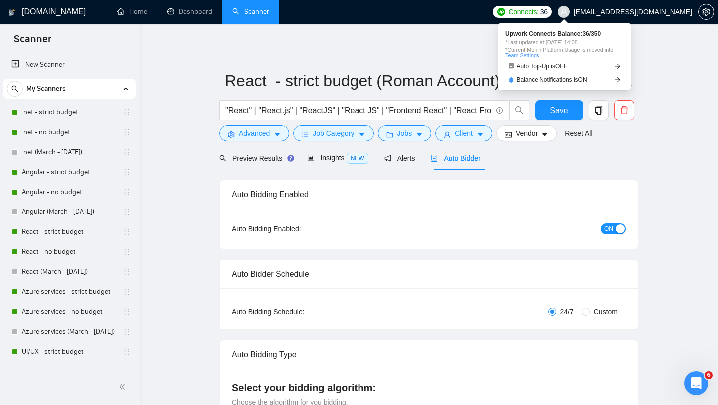
click at [538, 10] on span "Connects:" at bounding box center [523, 11] width 30 height 11
click at [578, 80] on span "Balance Notifications is ON" at bounding box center [551, 80] width 71 height 6
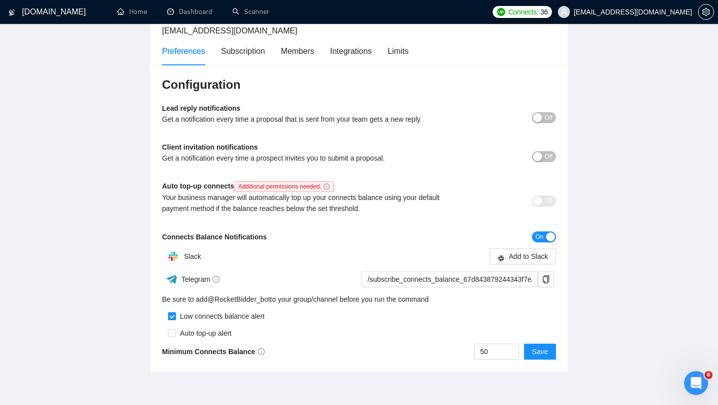
scroll to position [70, 0]
click at [547, 279] on icon "copy" at bounding box center [546, 279] width 6 height 8
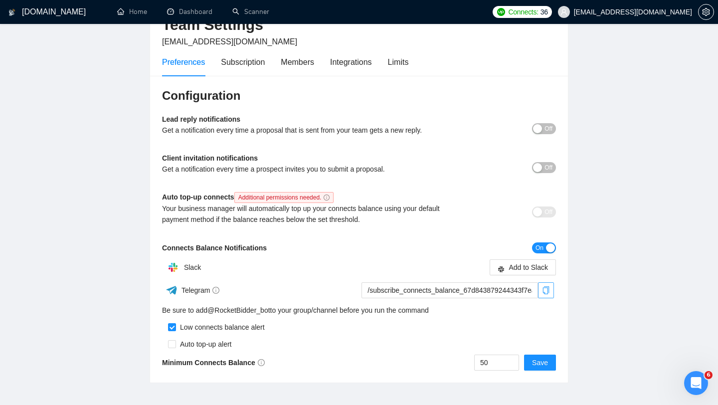
scroll to position [59, 0]
click at [504, 364] on input "50" at bounding box center [496, 361] width 44 height 15
click at [503, 363] on input "50" at bounding box center [496, 361] width 44 height 15
type input "30"
click at [549, 364] on button "Save" at bounding box center [540, 362] width 32 height 16
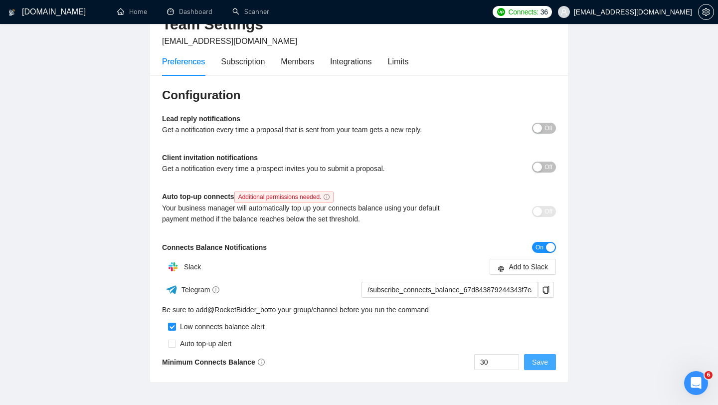
scroll to position [0, 0]
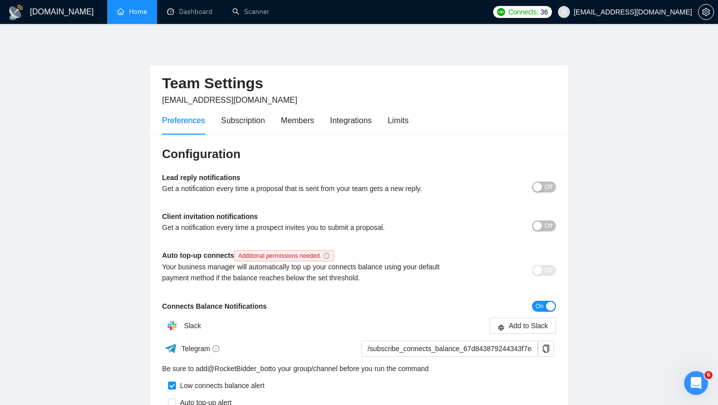
click at [135, 12] on link "Home" at bounding box center [132, 11] width 30 height 8
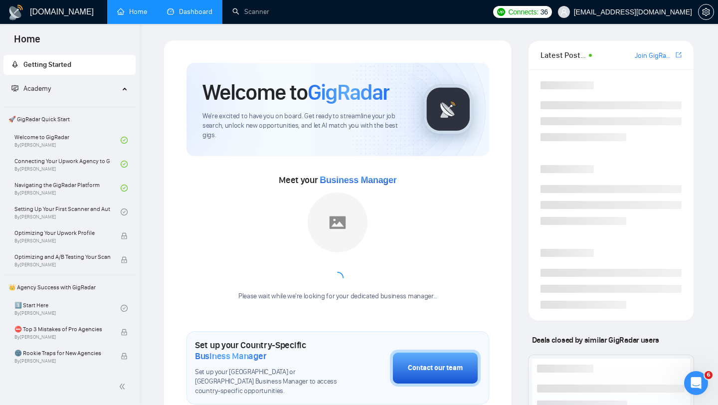
click at [196, 12] on link "Dashboard" at bounding box center [189, 11] width 45 height 8
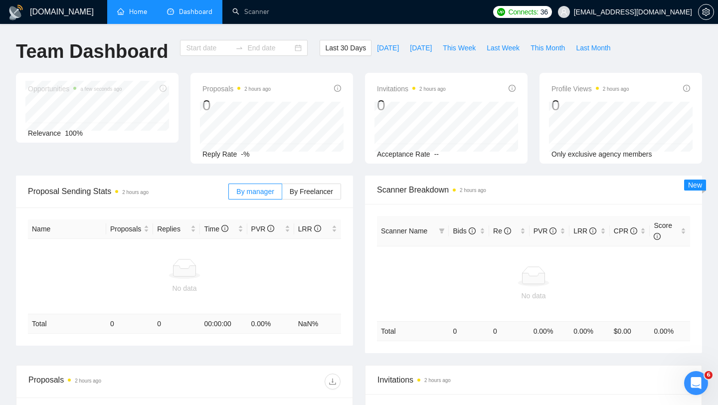
type input "[DATE]"
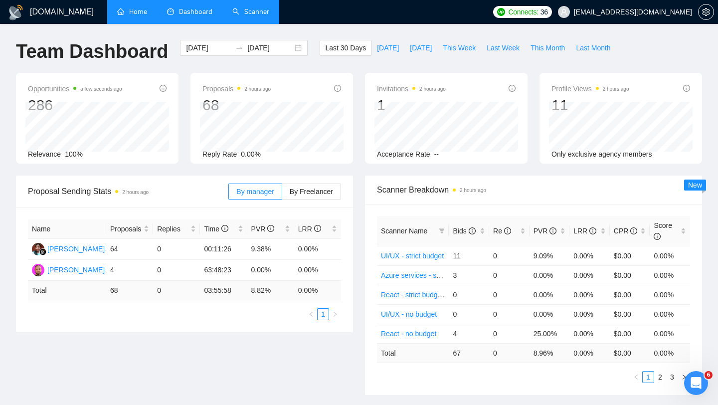
click at [250, 16] on link "Scanner" at bounding box center [250, 11] width 37 height 8
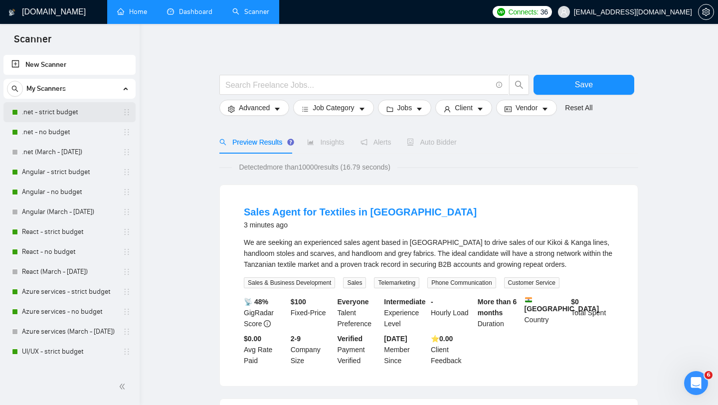
click at [60, 105] on link ".net - strict budget" at bounding box center [69, 112] width 95 height 20
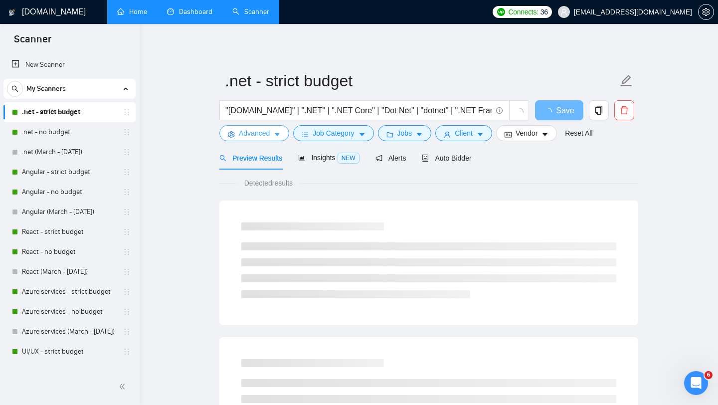
click at [280, 134] on icon "caret-down" at bounding box center [277, 135] width 5 height 3
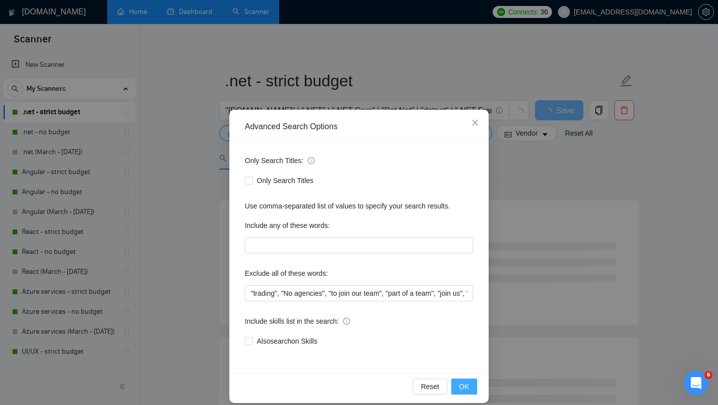
click at [459, 382] on span "OK" at bounding box center [464, 386] width 10 height 11
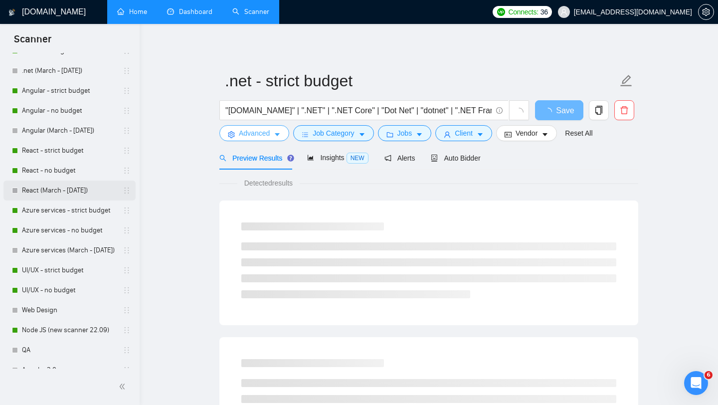
scroll to position [133, 0]
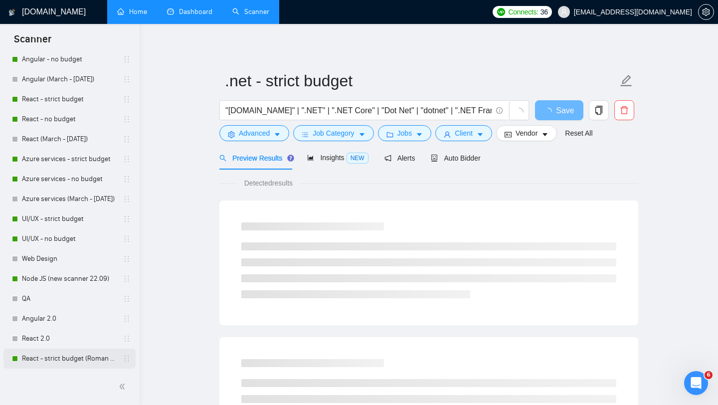
click at [57, 355] on link "React - strict budget (Roman Account)" at bounding box center [69, 358] width 95 height 20
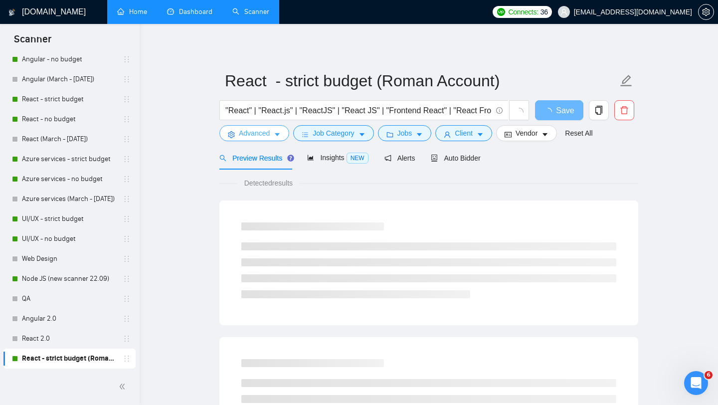
click at [284, 130] on button "Advanced" at bounding box center [254, 133] width 70 height 16
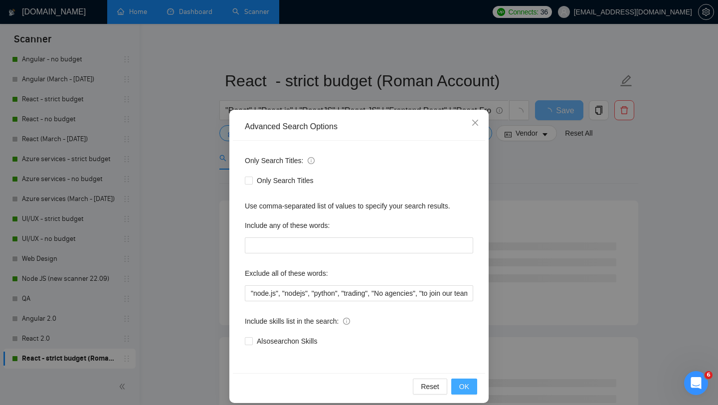
click at [458, 387] on button "OK" at bounding box center [464, 386] width 26 height 16
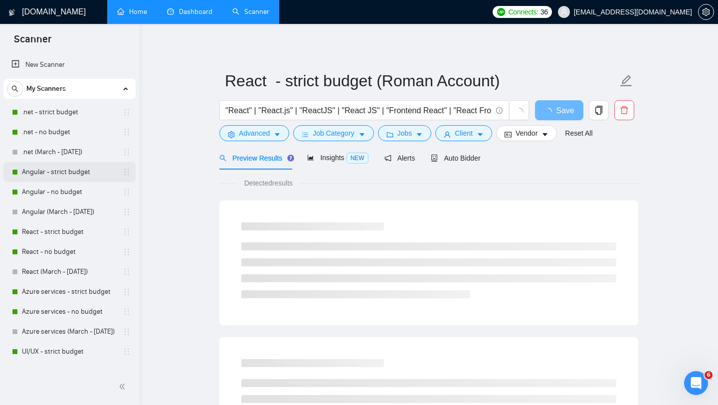
click at [64, 166] on link "Angular - strict budget" at bounding box center [69, 172] width 95 height 20
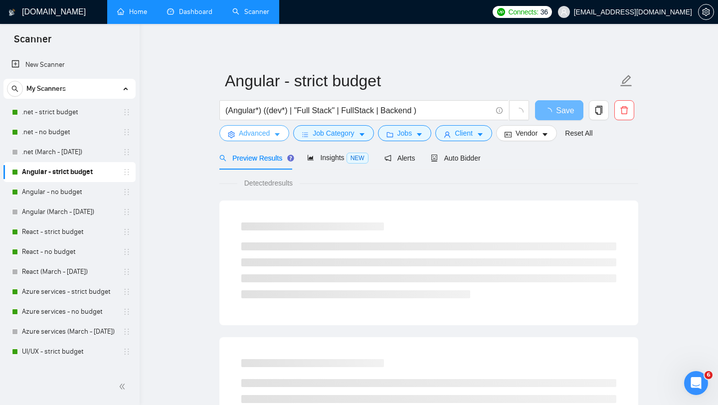
click at [263, 136] on span "Advanced" at bounding box center [254, 133] width 31 height 11
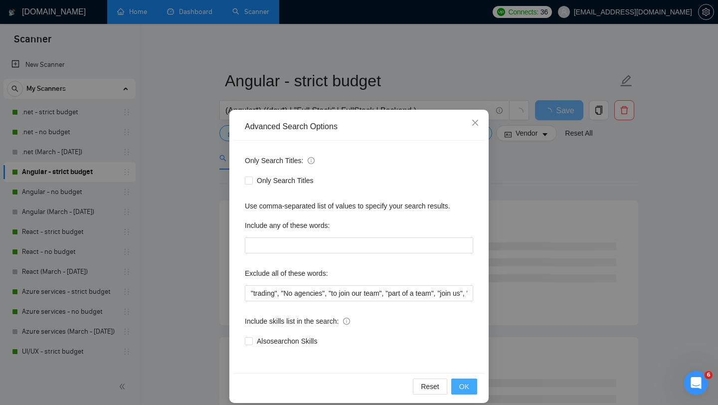
click at [466, 387] on span "OK" at bounding box center [464, 386] width 10 height 11
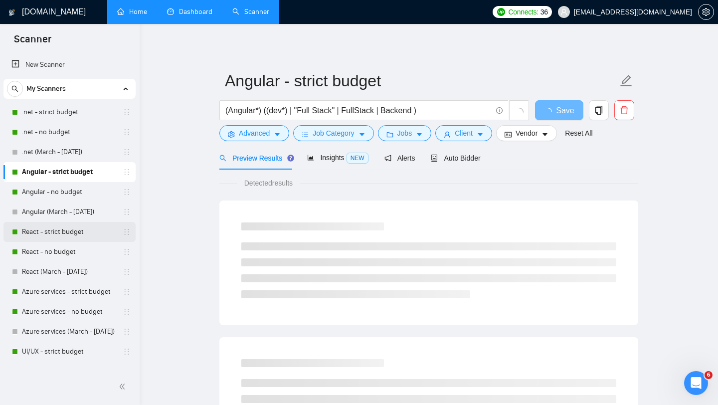
click at [65, 232] on link "React - strict budget" at bounding box center [69, 232] width 95 height 20
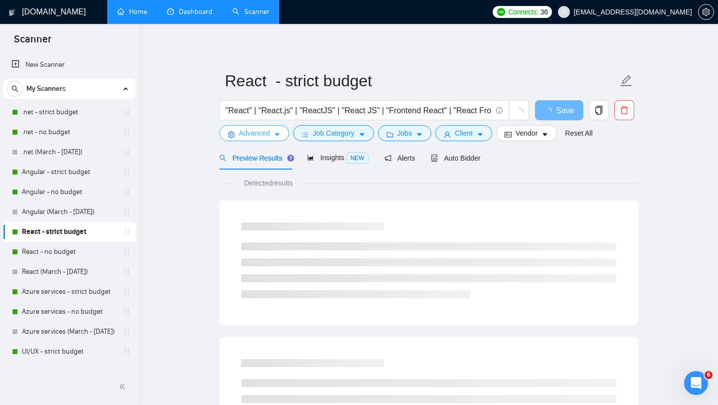
click at [274, 136] on button "Advanced" at bounding box center [254, 133] width 70 height 16
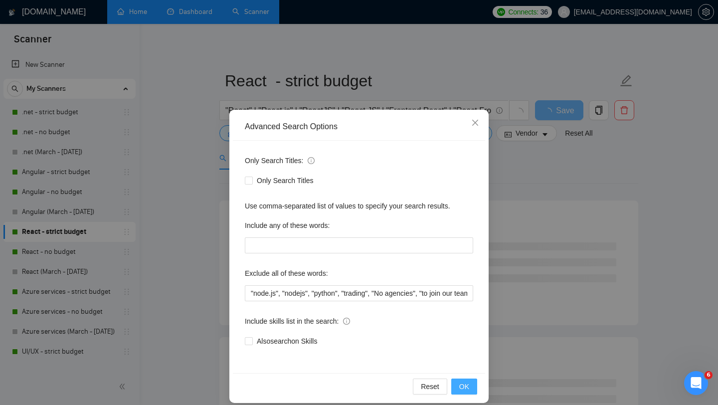
click at [467, 386] on span "OK" at bounding box center [464, 386] width 10 height 11
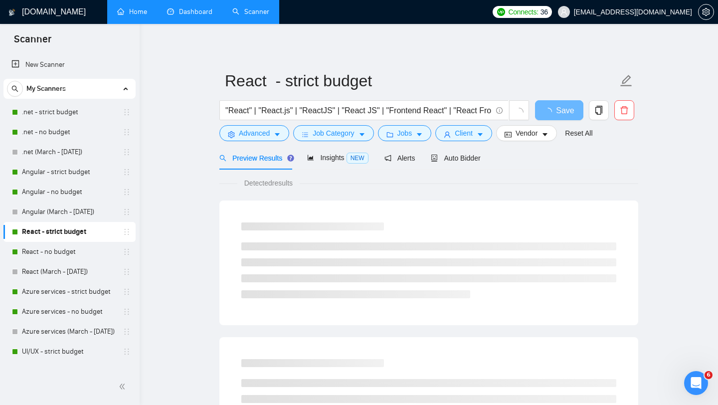
click at [32, 290] on link "Azure services - strict budget" at bounding box center [69, 292] width 95 height 20
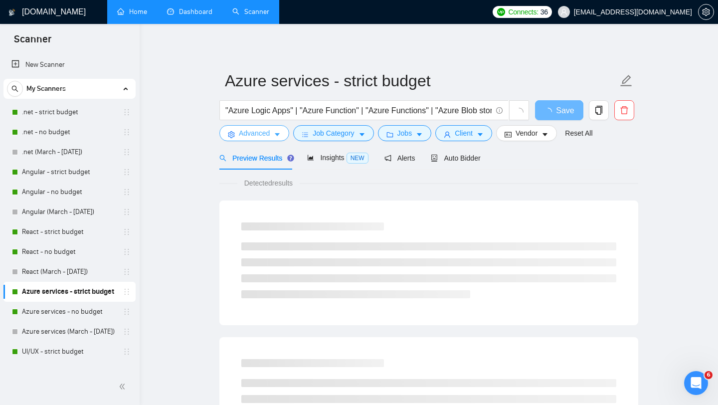
click at [270, 133] on span "Advanced" at bounding box center [254, 133] width 31 height 11
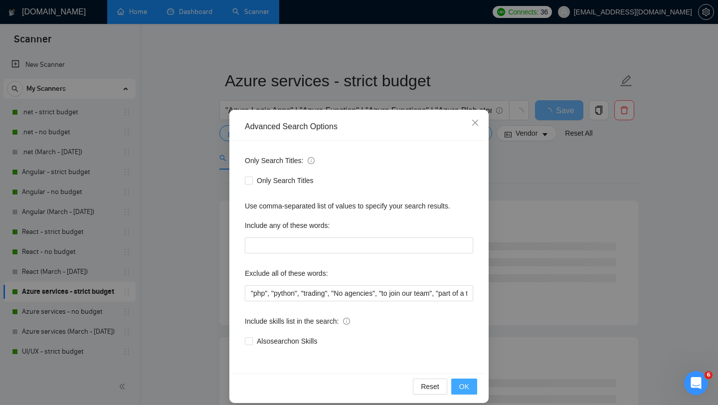
click at [463, 386] on span "OK" at bounding box center [464, 386] width 10 height 11
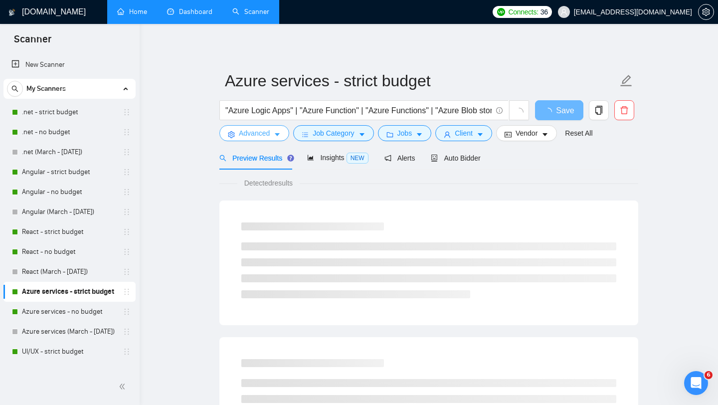
scroll to position [52, 0]
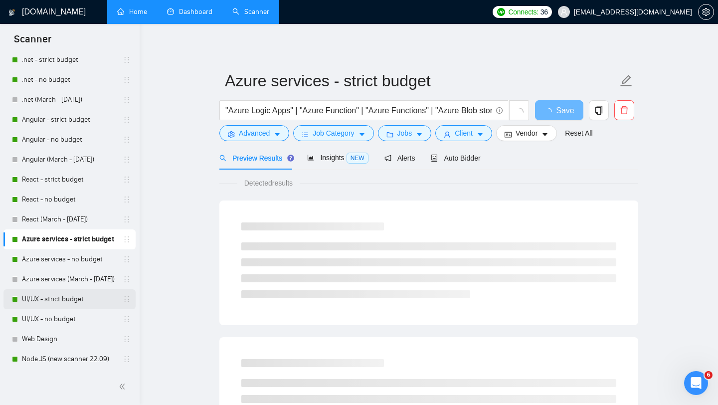
click at [74, 306] on link "UI/UX - strict budget" at bounding box center [69, 299] width 95 height 20
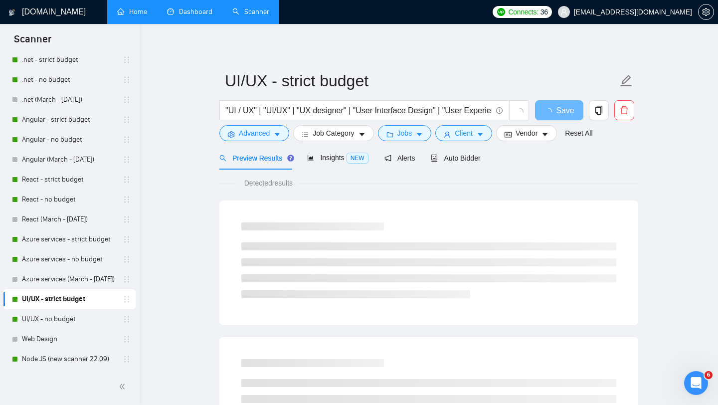
click at [271, 142] on form "UI/UX - strict budget "UI / UX" | "UI/UX" | "UX designer" | "User Interface Des…" at bounding box center [428, 105] width 419 height 81
click at [277, 134] on icon "caret-down" at bounding box center [277, 135] width 5 height 3
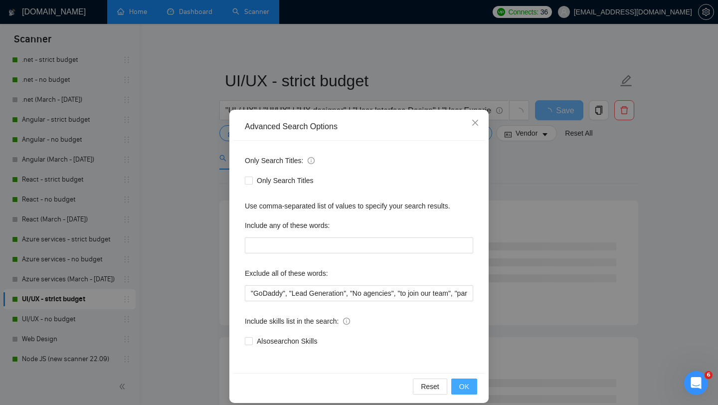
click at [465, 387] on span "OK" at bounding box center [464, 386] width 10 height 11
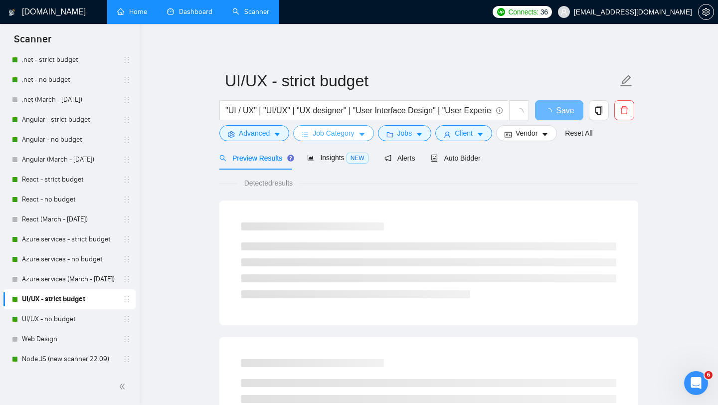
click at [353, 133] on span "Job Category" at bounding box center [332, 133] width 41 height 11
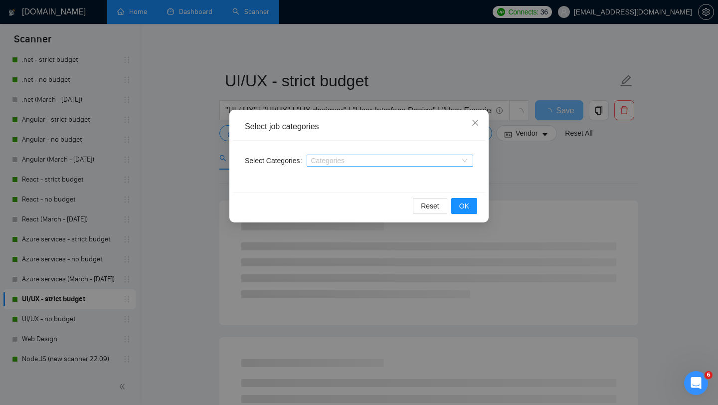
click at [360, 163] on div at bounding box center [384, 160] width 151 height 8
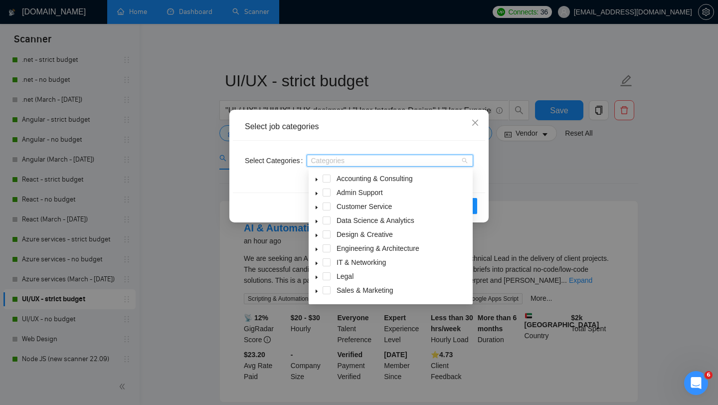
click at [317, 235] on icon "caret-down" at bounding box center [316, 235] width 5 height 5
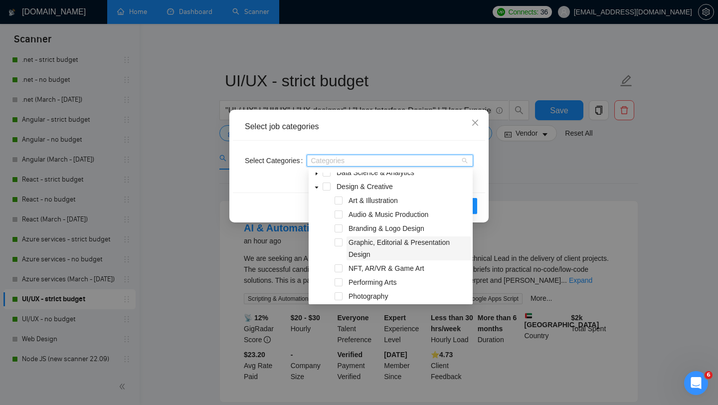
scroll to position [45, 0]
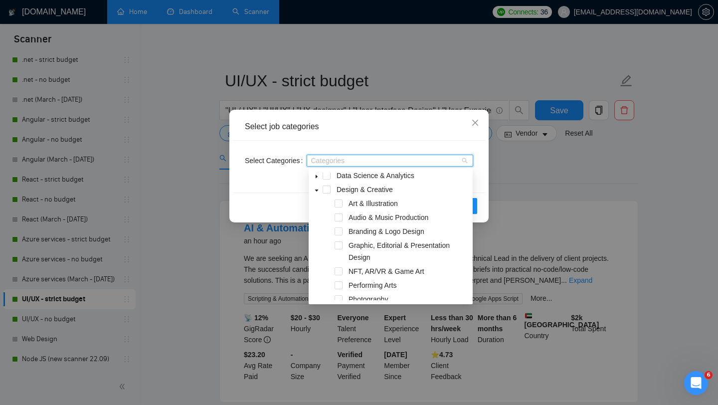
click at [318, 191] on icon "caret-down" at bounding box center [316, 190] width 5 height 5
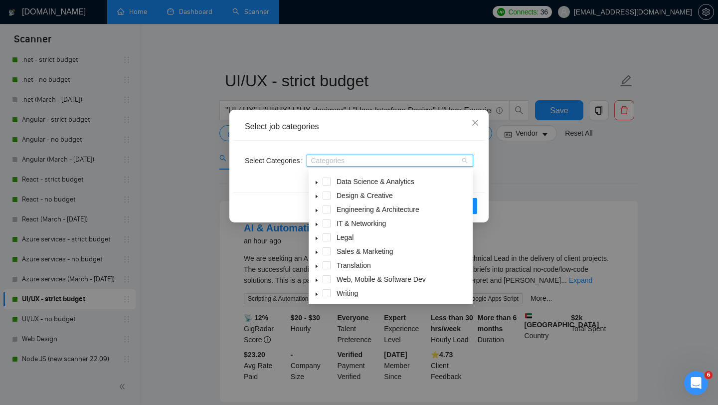
scroll to position [40, 0]
click at [317, 279] on icon "caret-down" at bounding box center [316, 279] width 5 height 5
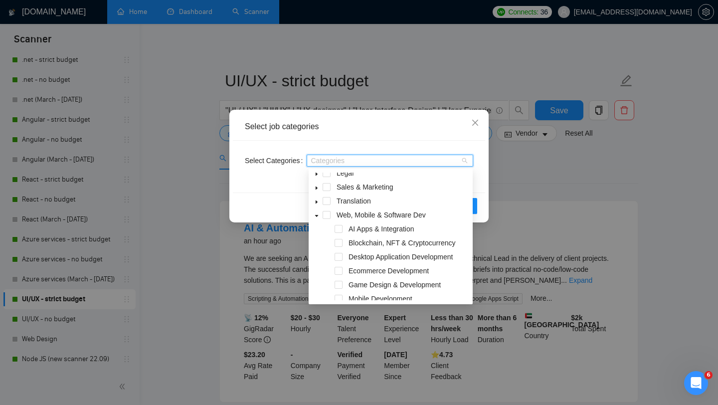
click at [317, 215] on icon "caret-down" at bounding box center [316, 216] width 3 height 2
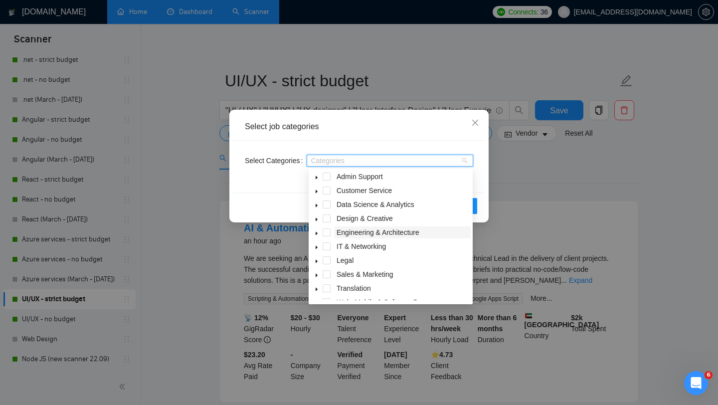
scroll to position [0, 0]
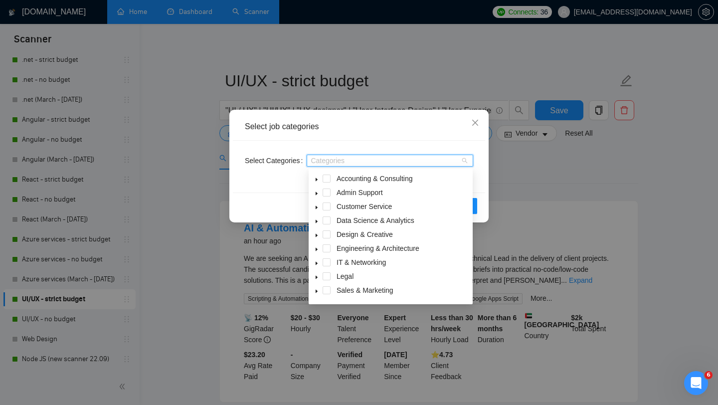
click at [317, 192] on icon "caret-down" at bounding box center [316, 193] width 5 height 5
click at [317, 192] on icon "caret-down" at bounding box center [316, 193] width 3 height 2
click at [317, 181] on icon "caret-down" at bounding box center [316, 179] width 5 height 5
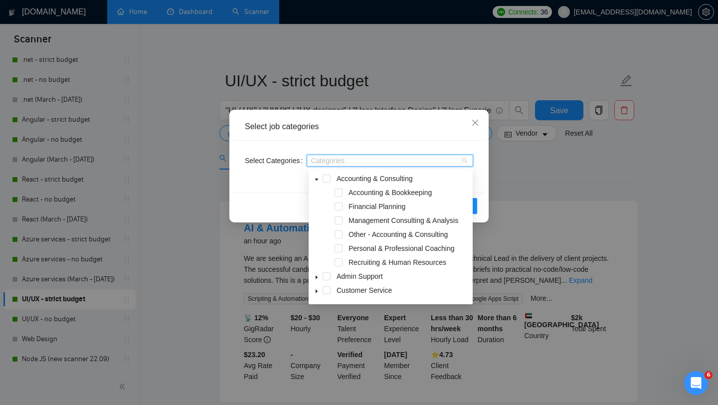
click at [317, 180] on icon "caret-down" at bounding box center [316, 179] width 5 height 5
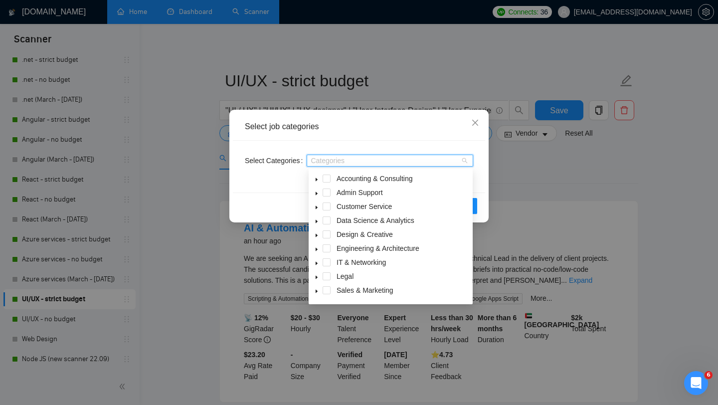
scroll to position [11, 0]
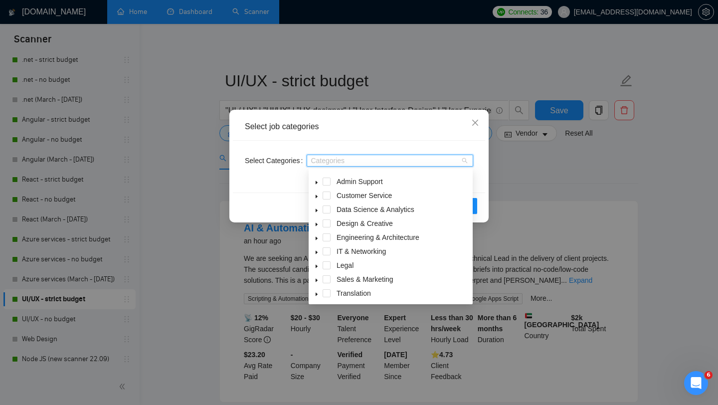
click at [316, 209] on icon "caret-down" at bounding box center [316, 210] width 5 height 5
click at [316, 209] on icon "caret-down" at bounding box center [316, 210] width 3 height 2
click at [316, 222] on icon "caret-down" at bounding box center [316, 224] width 5 height 5
click at [316, 223] on icon "caret-down" at bounding box center [316, 224] width 5 height 5
click at [316, 237] on icon "caret-down" at bounding box center [316, 238] width 5 height 5
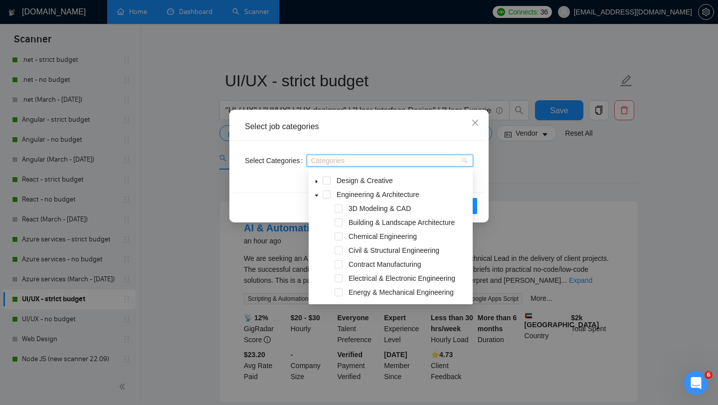
click at [316, 195] on icon "caret-down" at bounding box center [316, 195] width 3 height 2
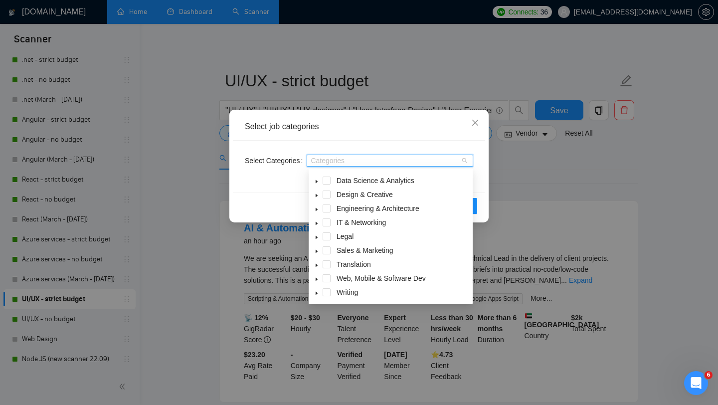
click at [317, 209] on icon "caret-down" at bounding box center [316, 209] width 2 height 3
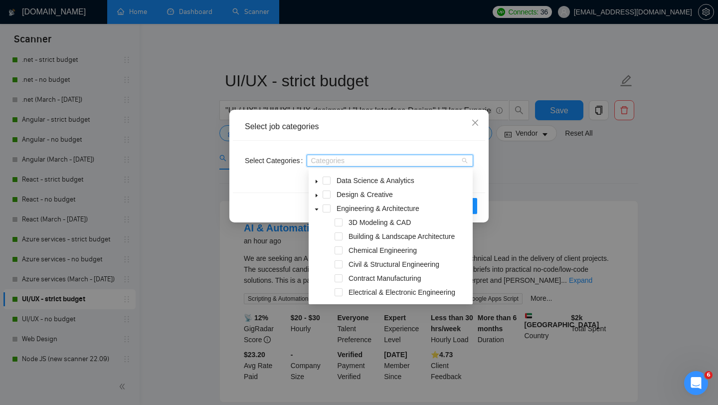
click at [317, 209] on icon "caret-down" at bounding box center [316, 209] width 5 height 5
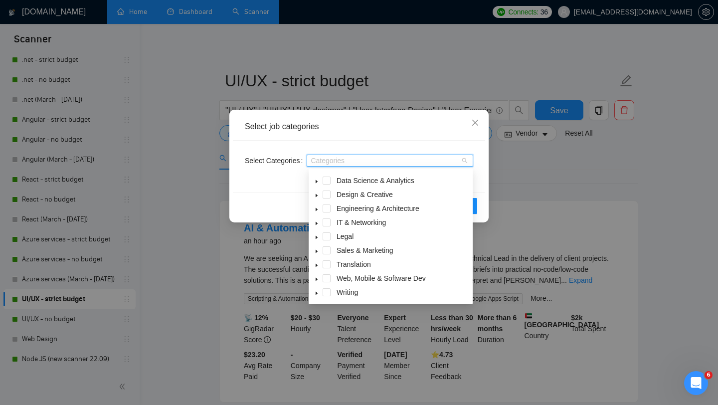
click at [311, 239] on span at bounding box center [316, 236] width 12 height 12
click at [317, 237] on icon "caret-down" at bounding box center [316, 237] width 5 height 5
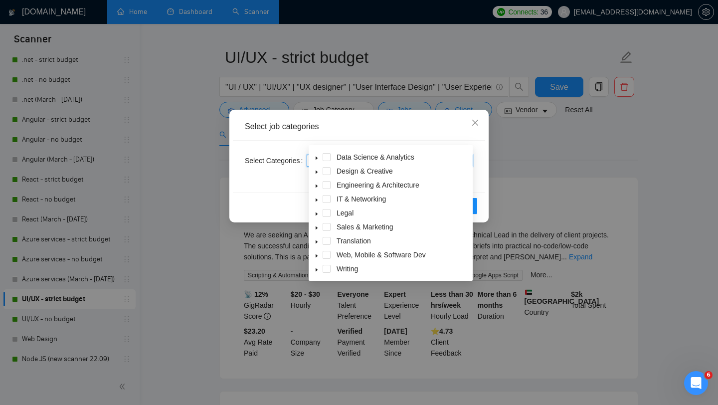
click at [318, 254] on icon "caret-down" at bounding box center [316, 255] width 5 height 5
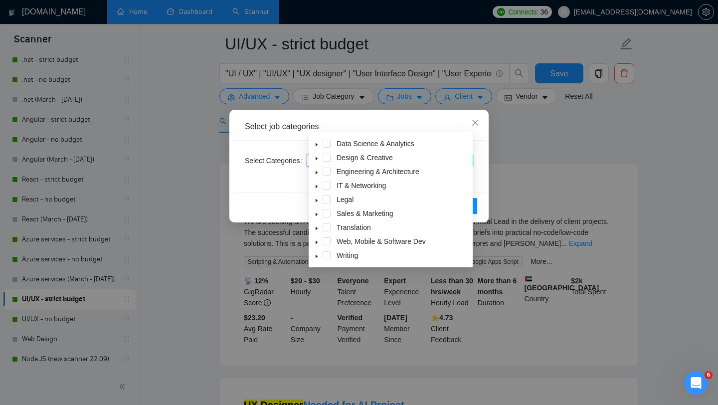
click at [315, 255] on icon "caret-down" at bounding box center [316, 256] width 5 height 5
click at [316, 256] on icon "caret-down" at bounding box center [316, 256] width 3 height 2
click at [514, 124] on div "Select job categories Select Categories Categories Reset OK" at bounding box center [359, 202] width 718 height 405
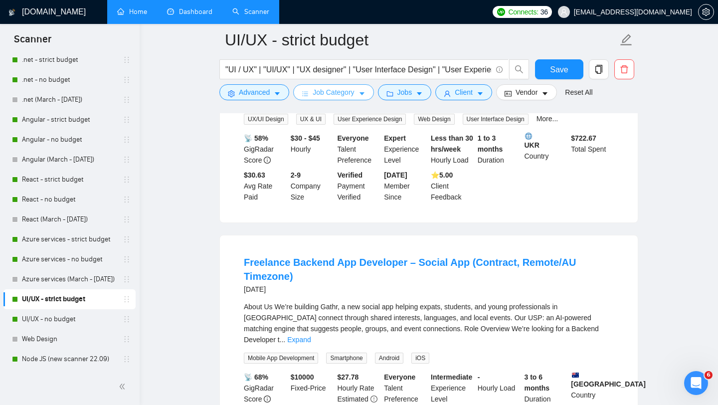
scroll to position [864, 0]
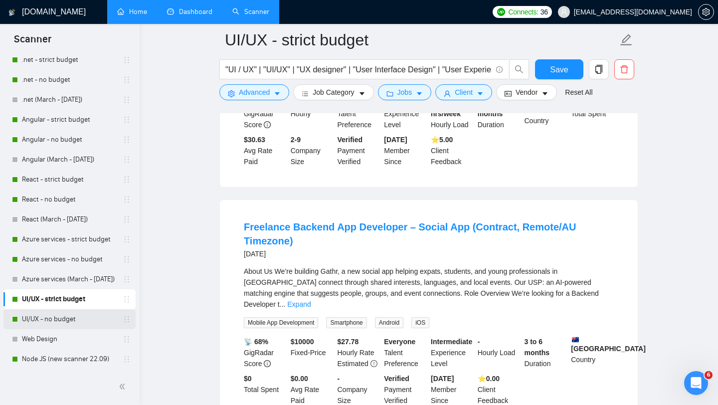
click at [62, 320] on link "UI/UX - no budget" at bounding box center [69, 319] width 95 height 20
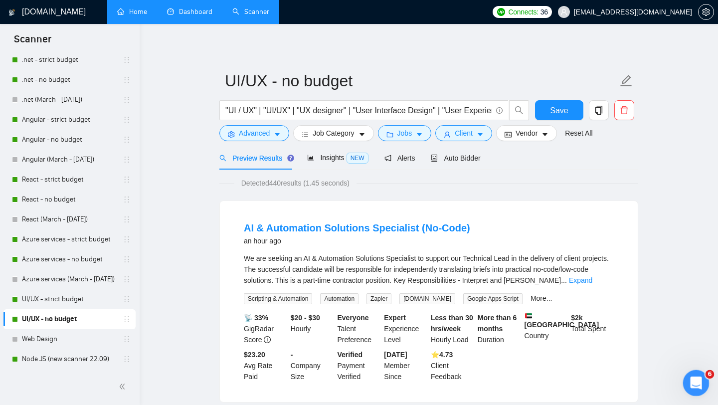
click at [694, 375] on icon "Open Intercom Messenger" at bounding box center [694, 381] width 16 height 16
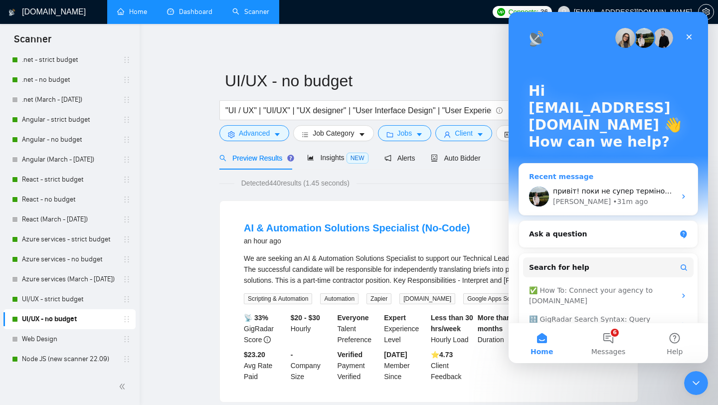
click at [607, 197] on div "[PERSON_NAME] • 31m ago" at bounding box center [614, 201] width 123 height 10
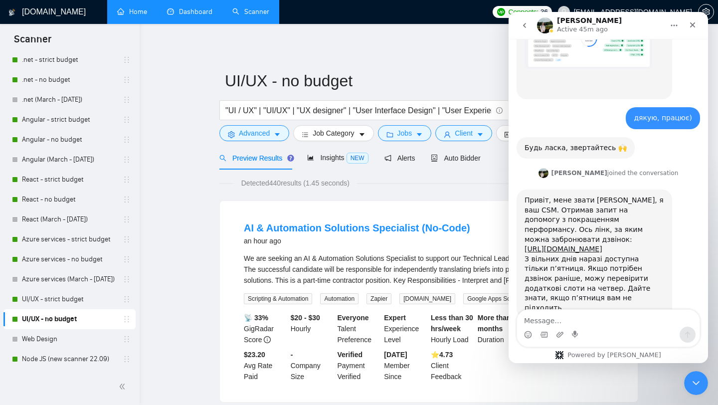
scroll to position [2153, 0]
click at [637, 29] on div "[PERSON_NAME] Active 45m ago" at bounding box center [600, 25] width 127 height 17
click at [692, 26] on icon "Close" at bounding box center [692, 25] width 8 height 8
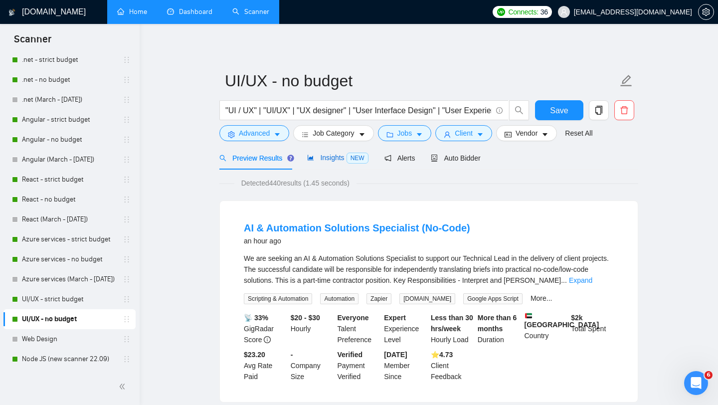
click at [336, 158] on span "Insights NEW" at bounding box center [337, 157] width 61 height 8
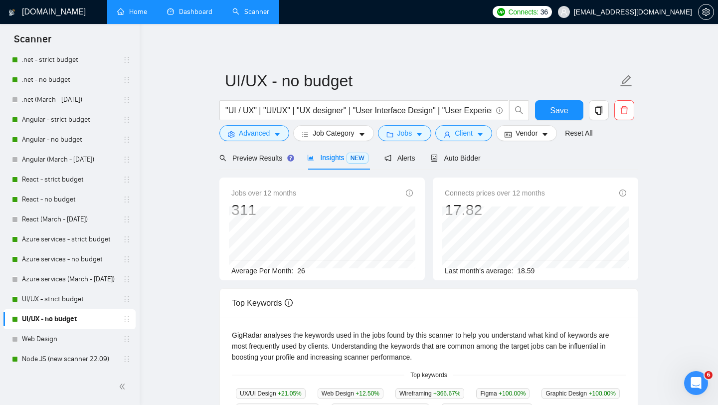
click at [212, 13] on link "Dashboard" at bounding box center [189, 11] width 45 height 8
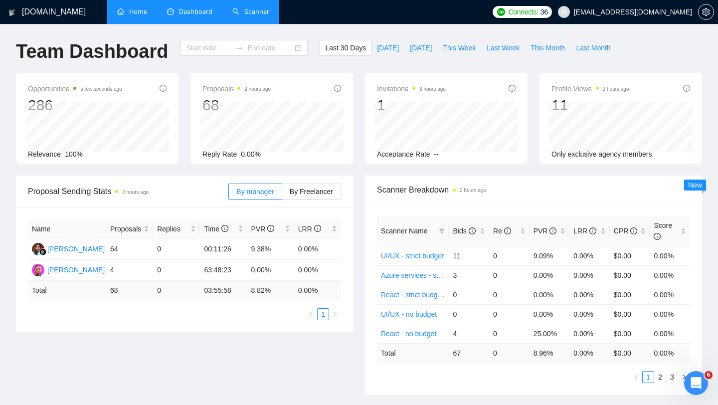
type input "[DATE]"
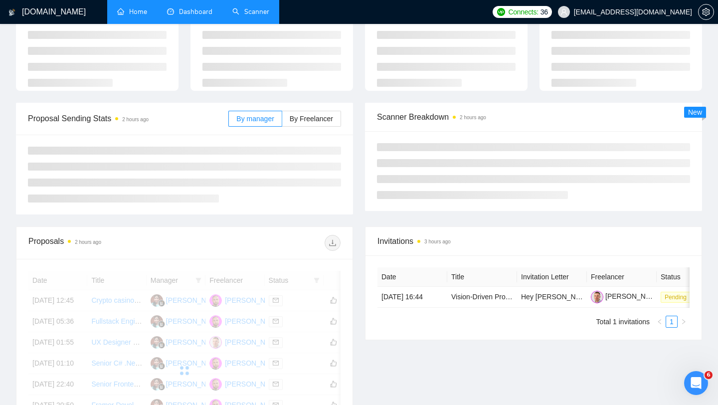
scroll to position [46, 0]
